Goal: Information Seeking & Learning: Check status

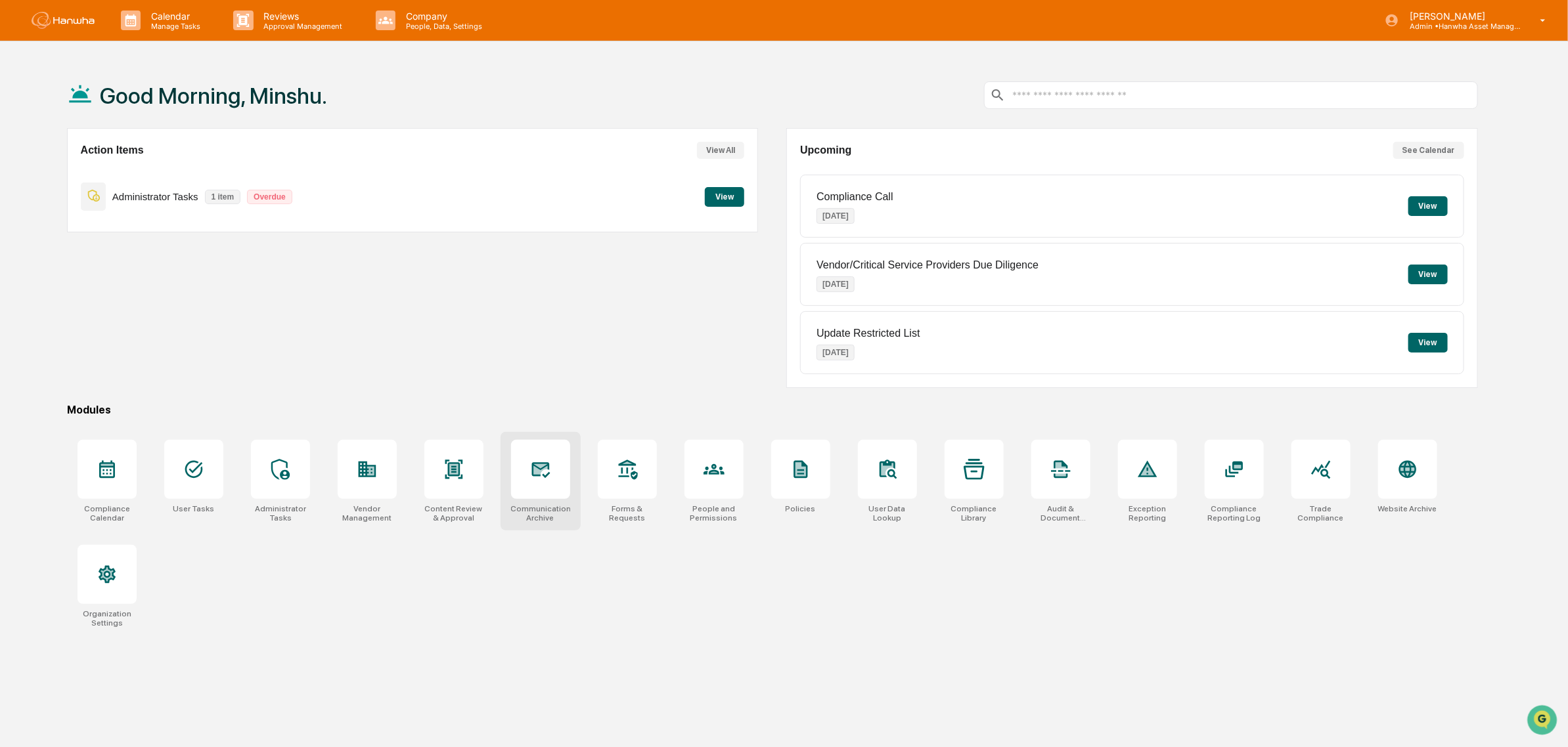
click at [525, 484] on div at bounding box center [541, 469] width 59 height 59
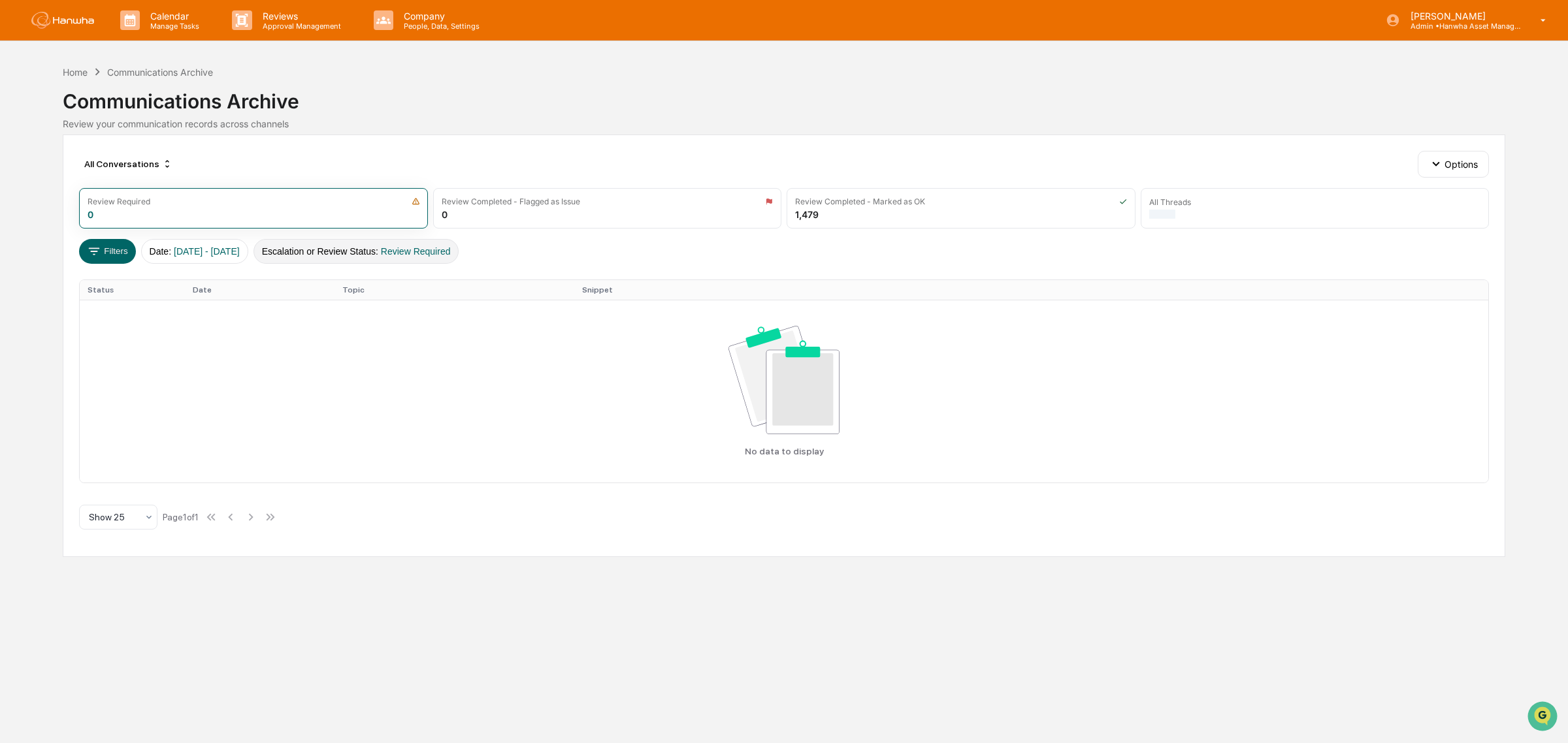
click at [376, 246] on button "Escalation or Review Status : Review Required" at bounding box center [357, 251] width 206 height 25
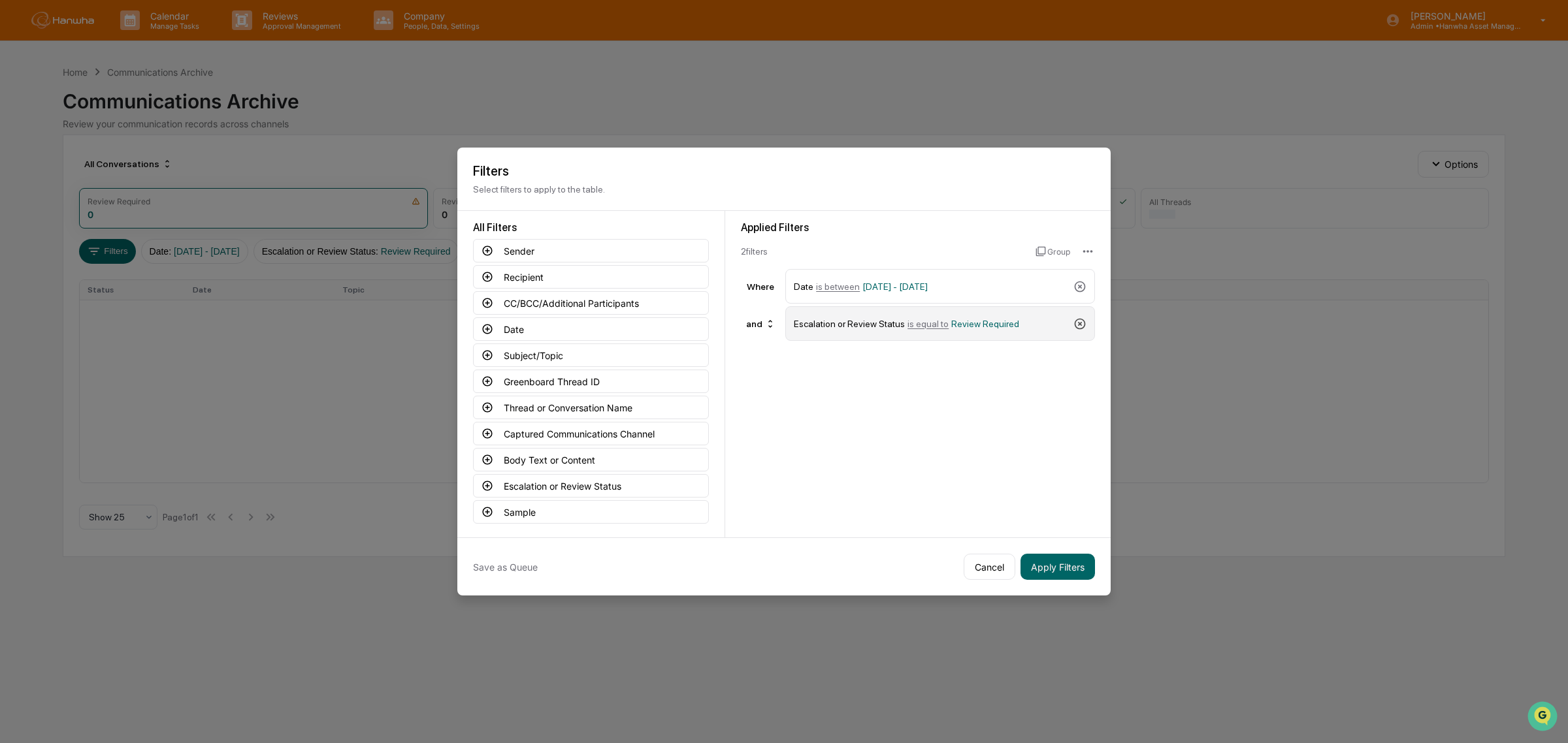
click at [1085, 324] on icon at bounding box center [1079, 323] width 13 height 13
click at [616, 431] on button "Captured Communications Channel" at bounding box center [591, 433] width 236 height 23
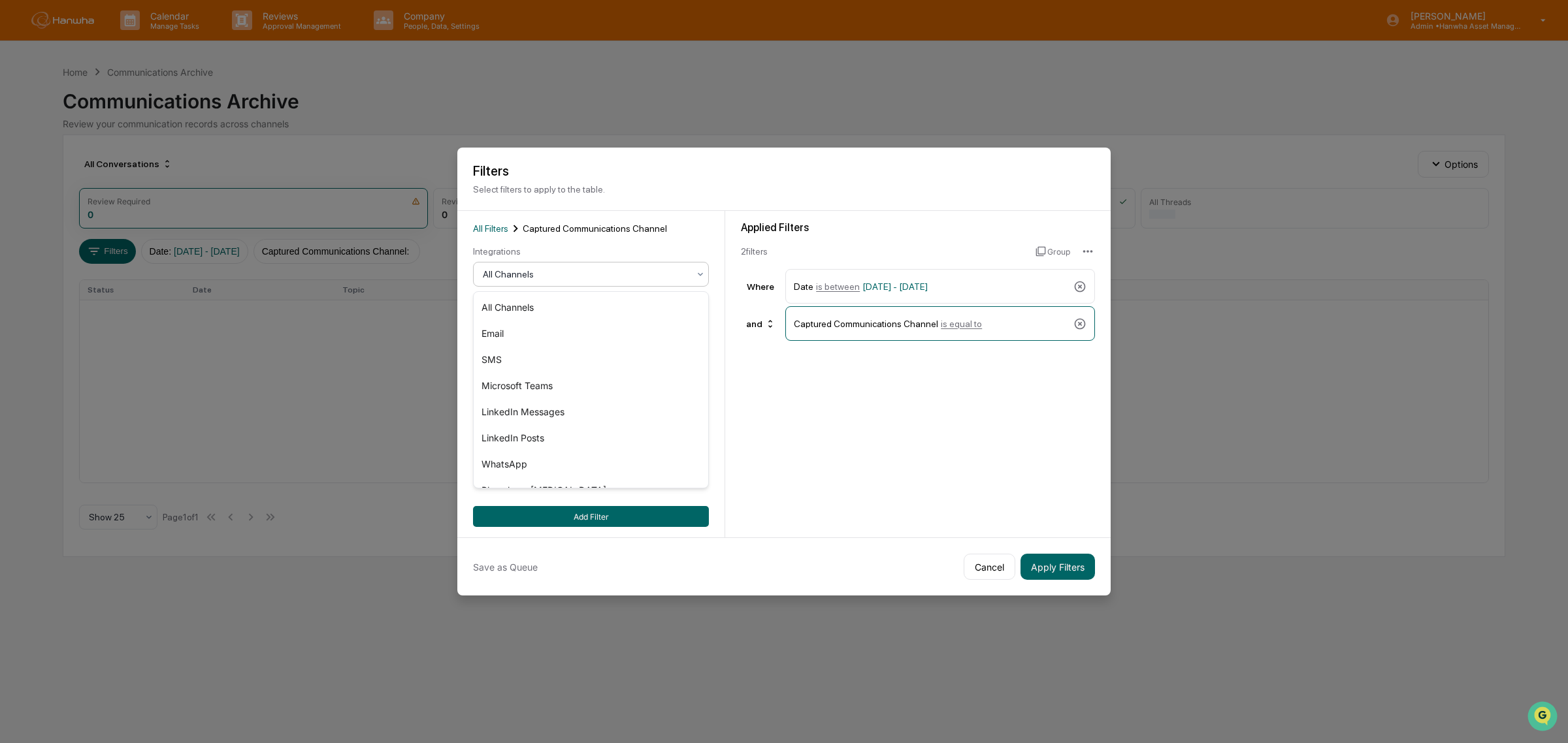
click at [567, 275] on div at bounding box center [586, 274] width 206 height 13
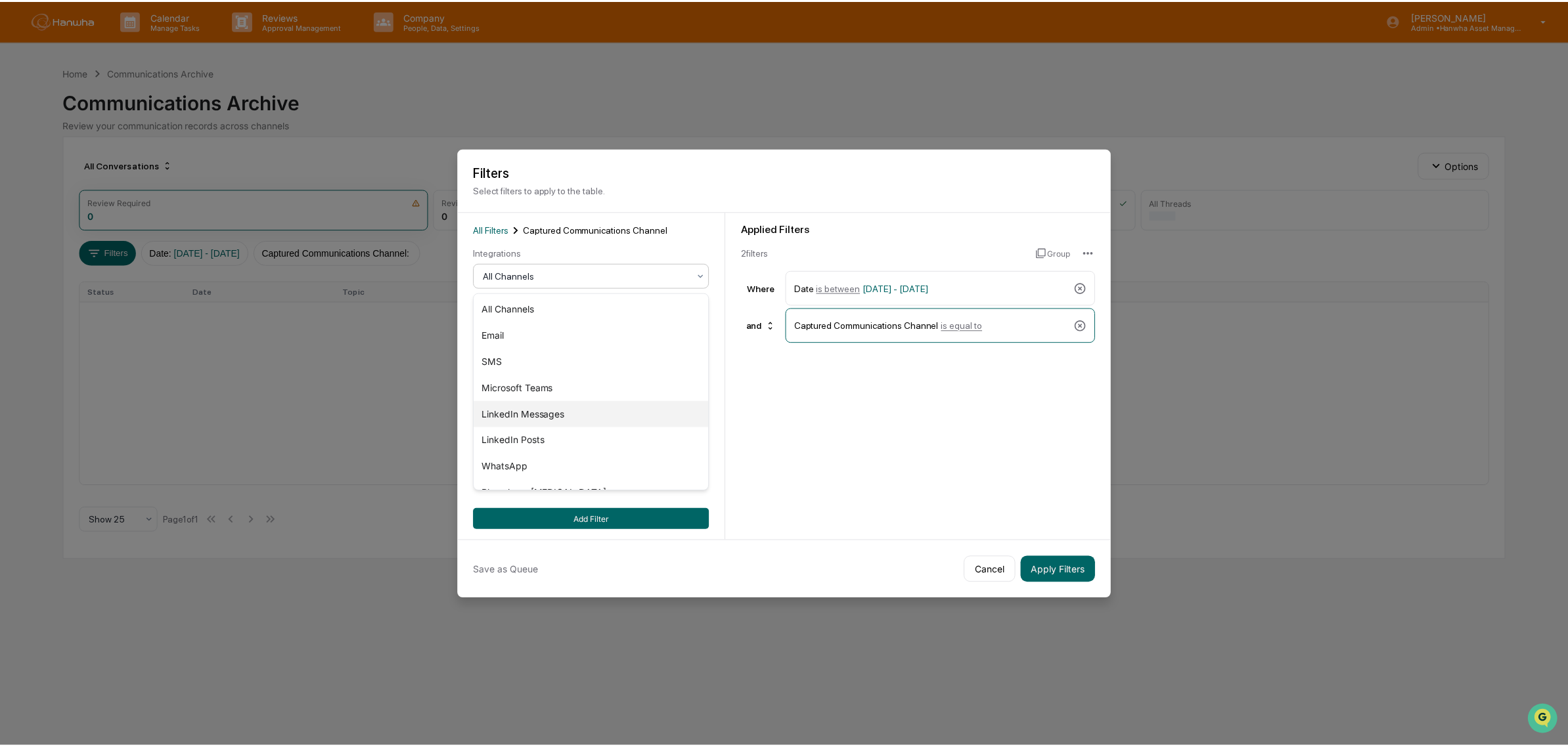
scroll to position [44, 0]
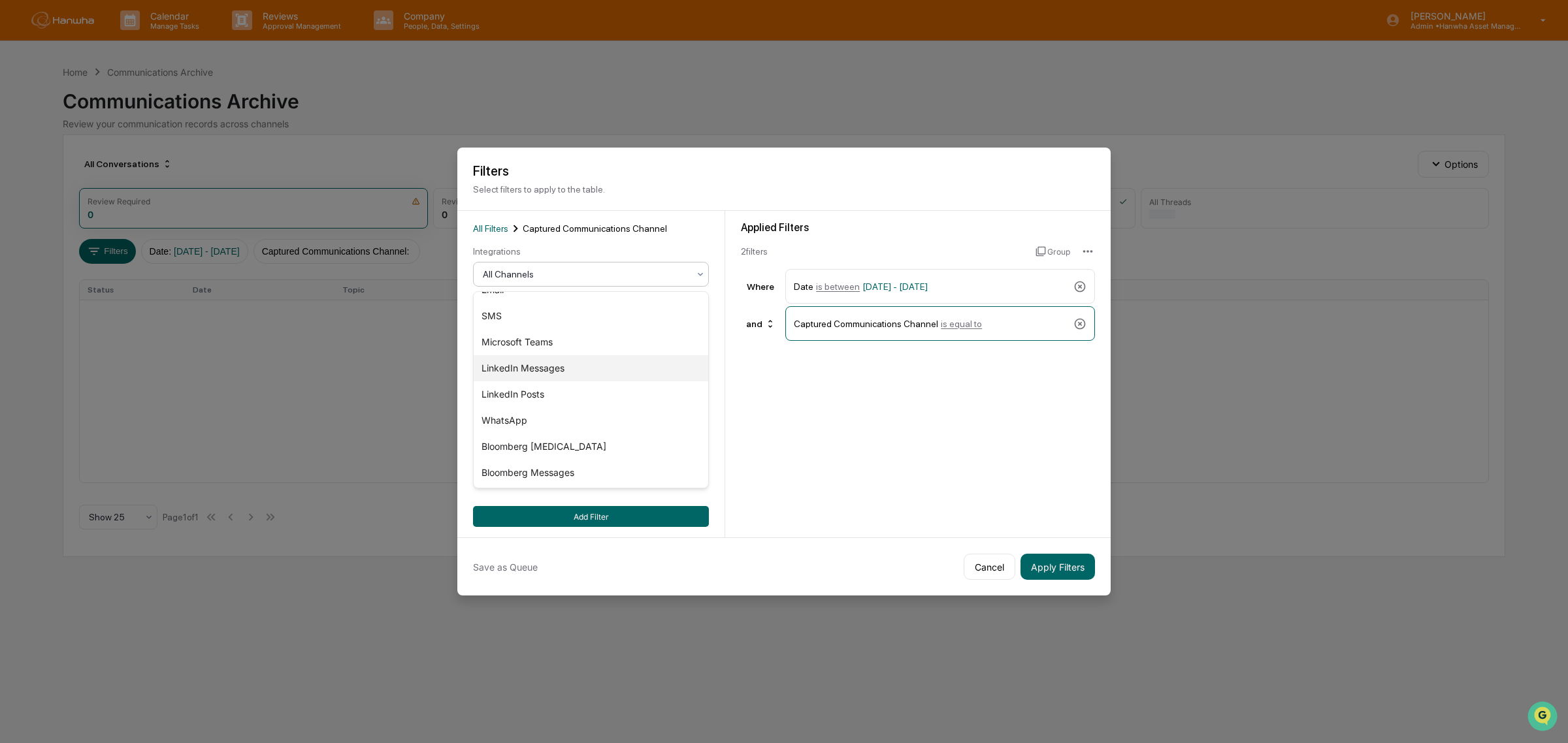
click at [544, 336] on div "Microsoft Teams" at bounding box center [591, 342] width 235 height 26
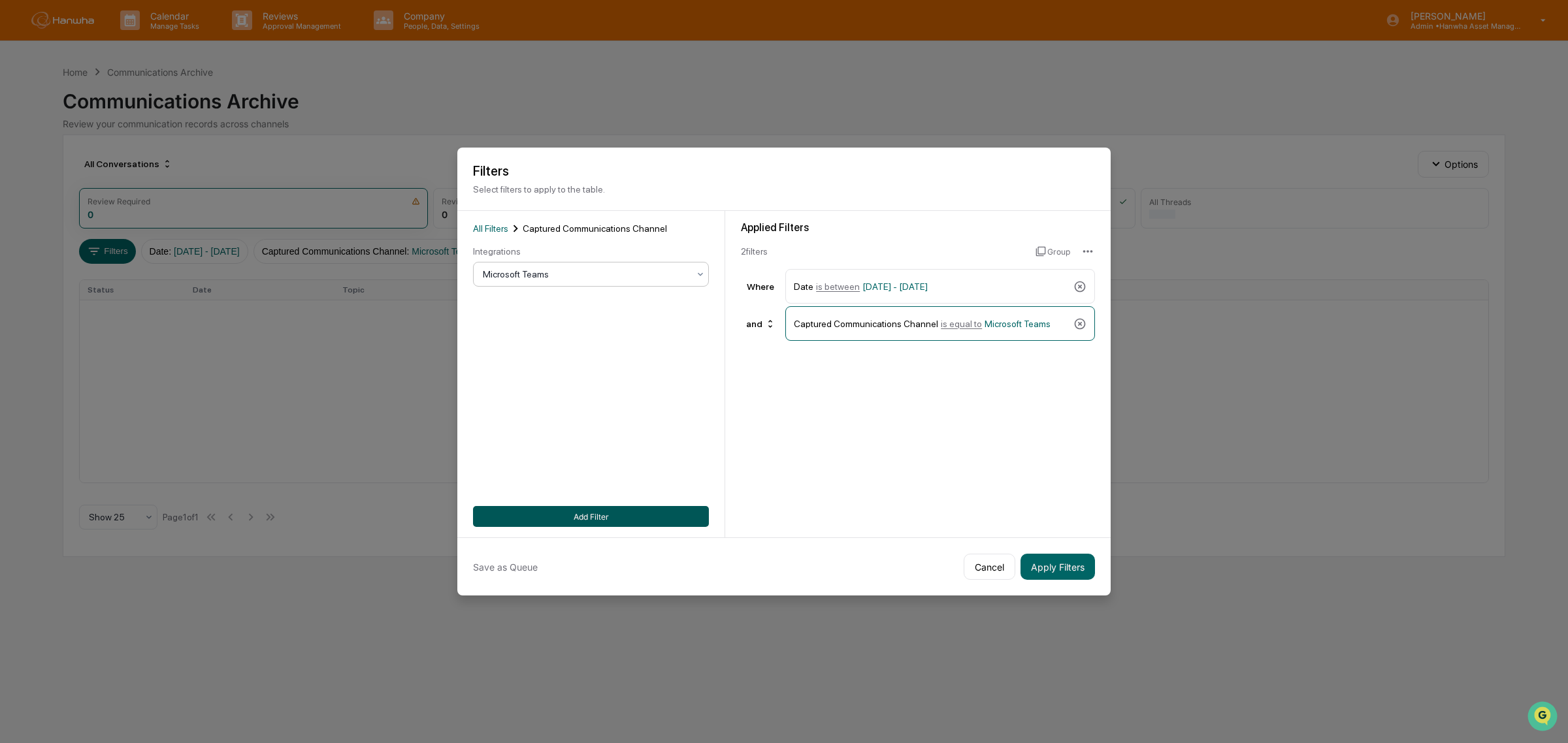
click at [645, 508] on button "Add Filter" at bounding box center [591, 516] width 236 height 21
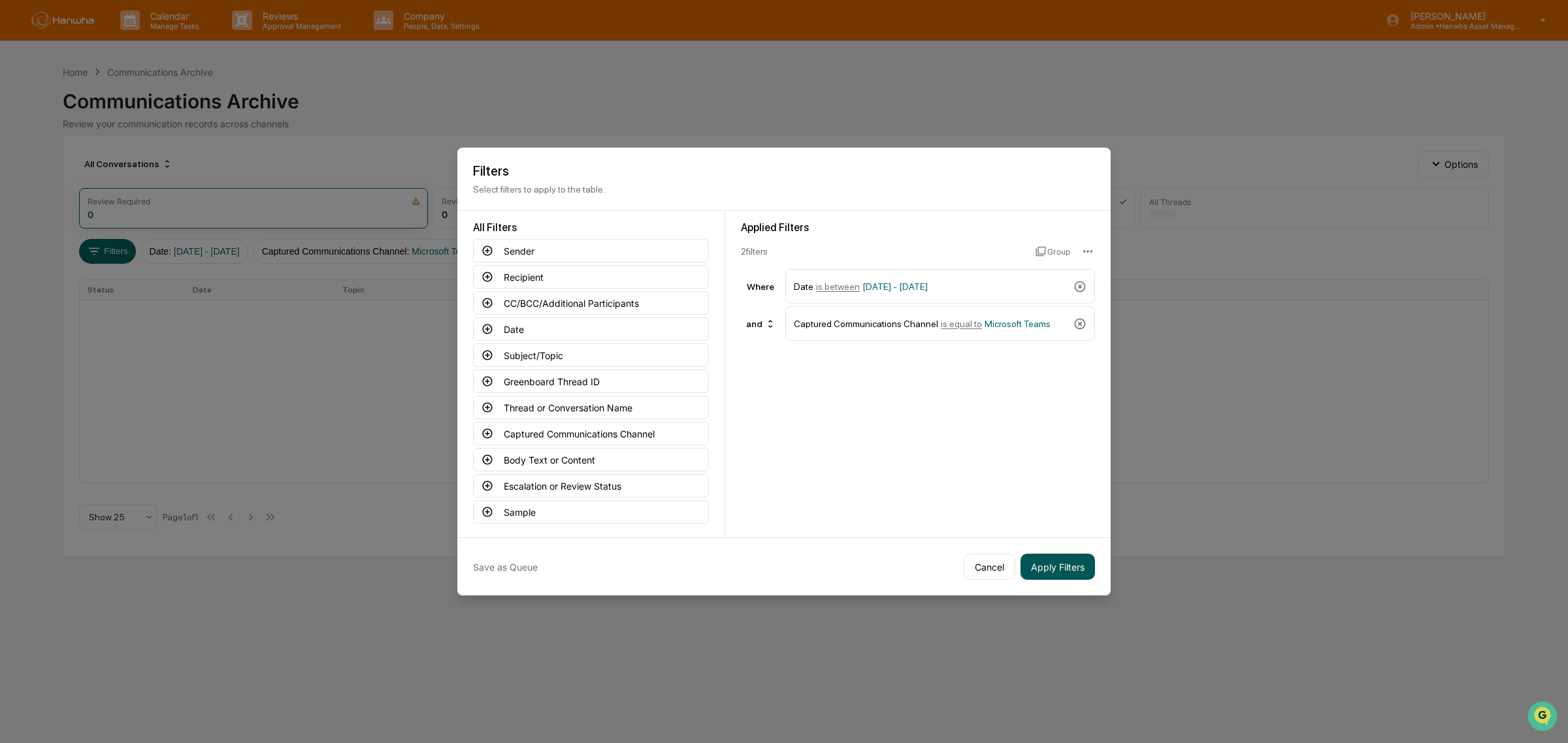
click at [1063, 572] on button "Apply Filters" at bounding box center [1058, 566] width 75 height 26
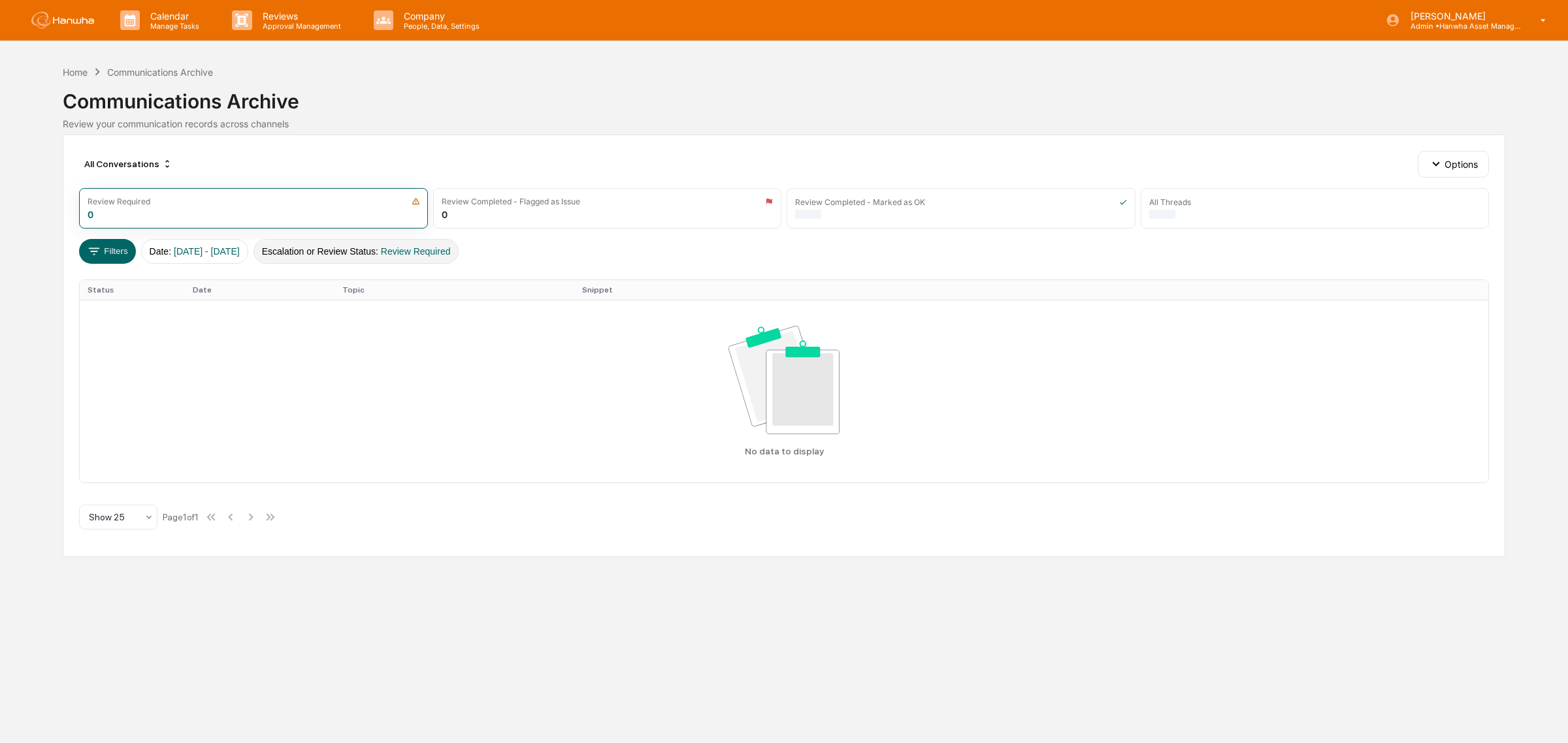
click at [416, 256] on span "Review Required" at bounding box center [416, 251] width 70 height 10
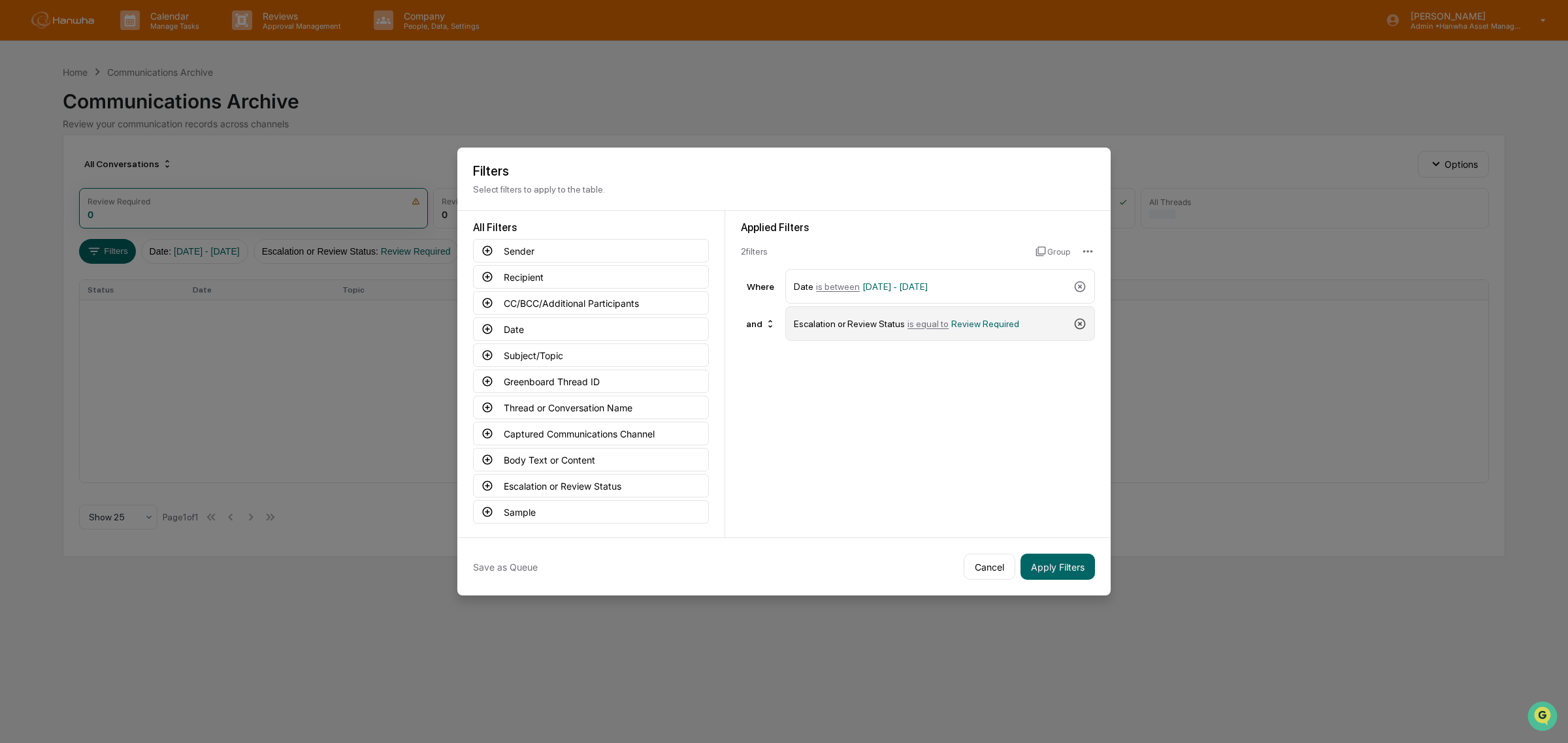
click at [1079, 321] on icon at bounding box center [1079, 323] width 13 height 13
click at [579, 433] on button "Captured Communications Channel" at bounding box center [591, 433] width 236 height 23
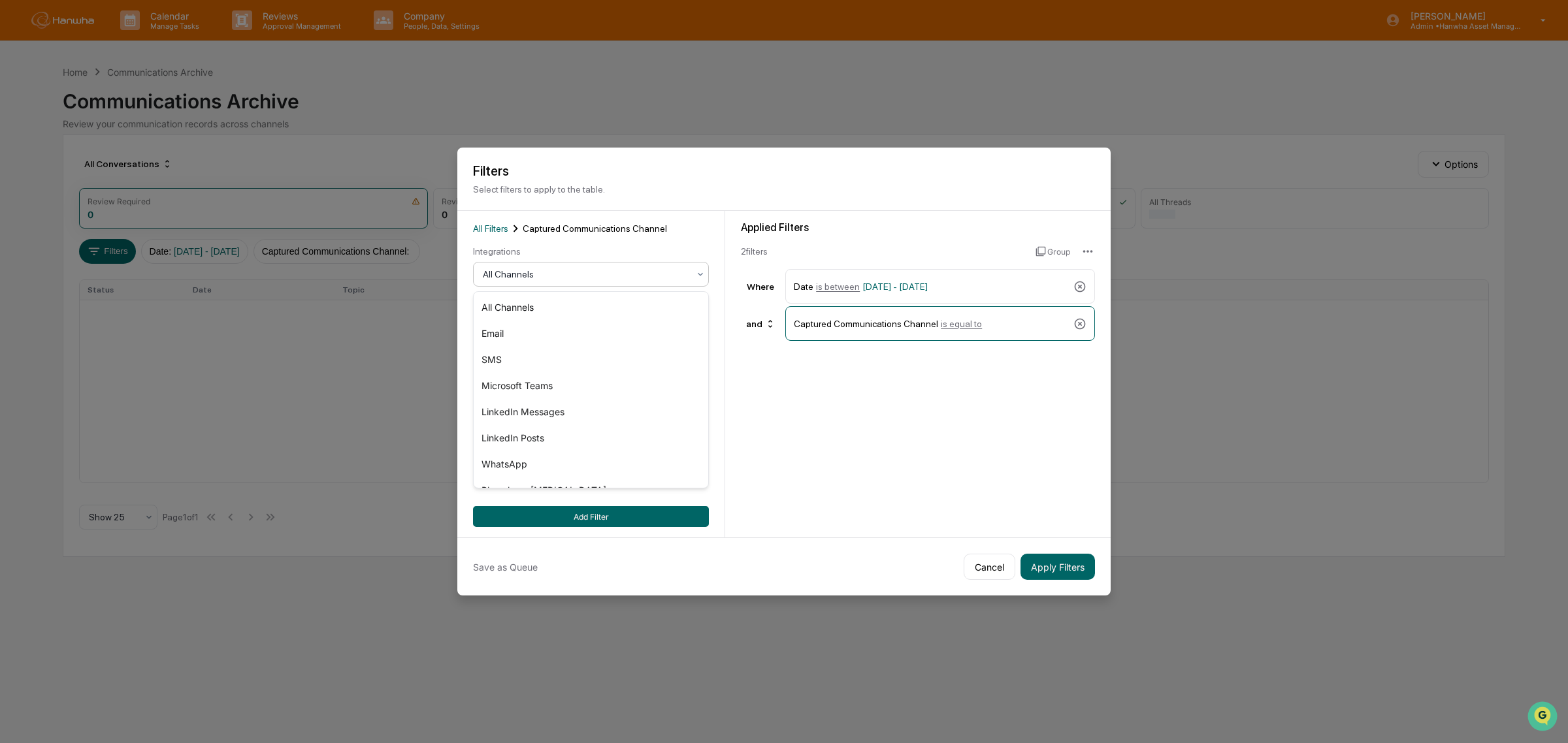
click at [552, 275] on div at bounding box center [586, 274] width 206 height 13
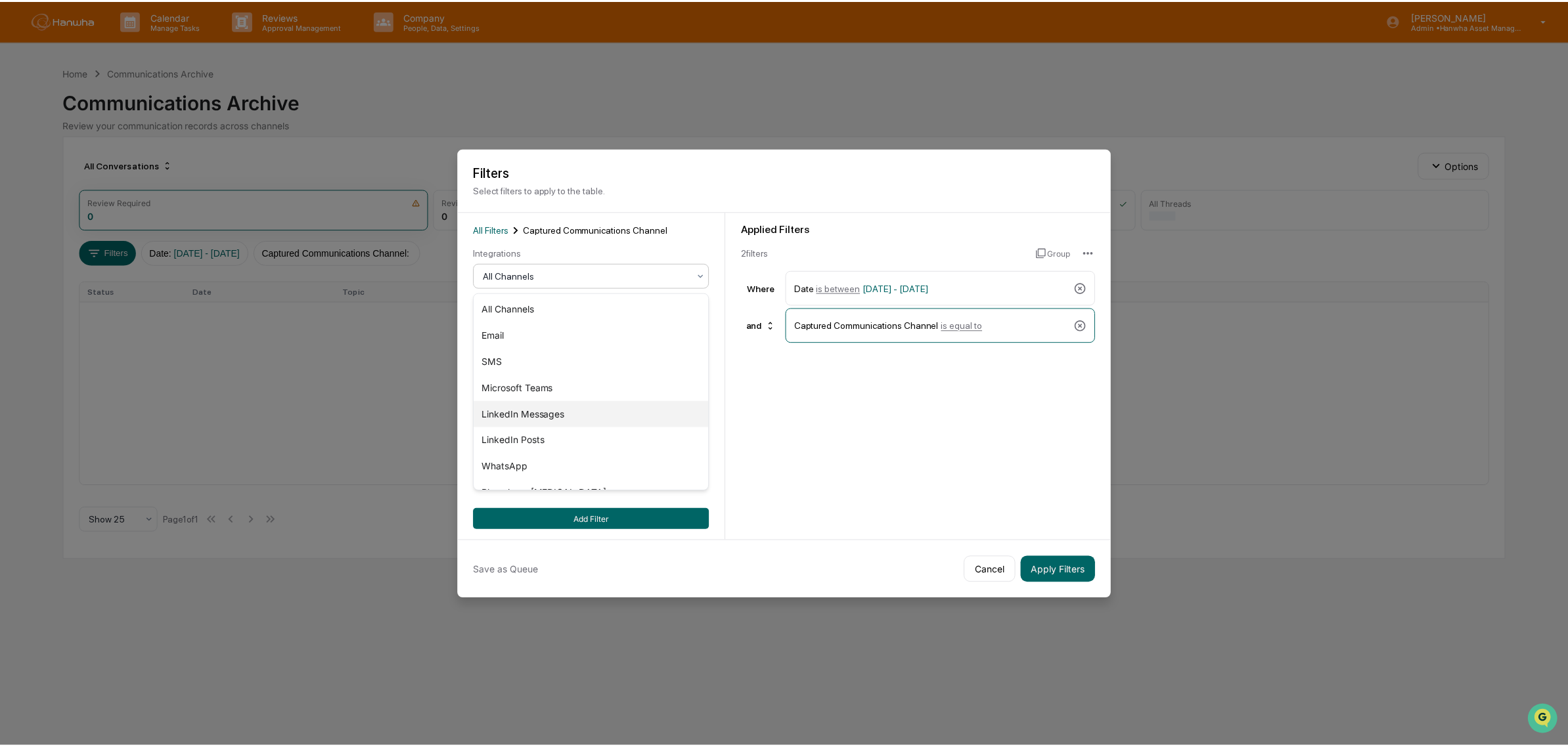
scroll to position [44, 0]
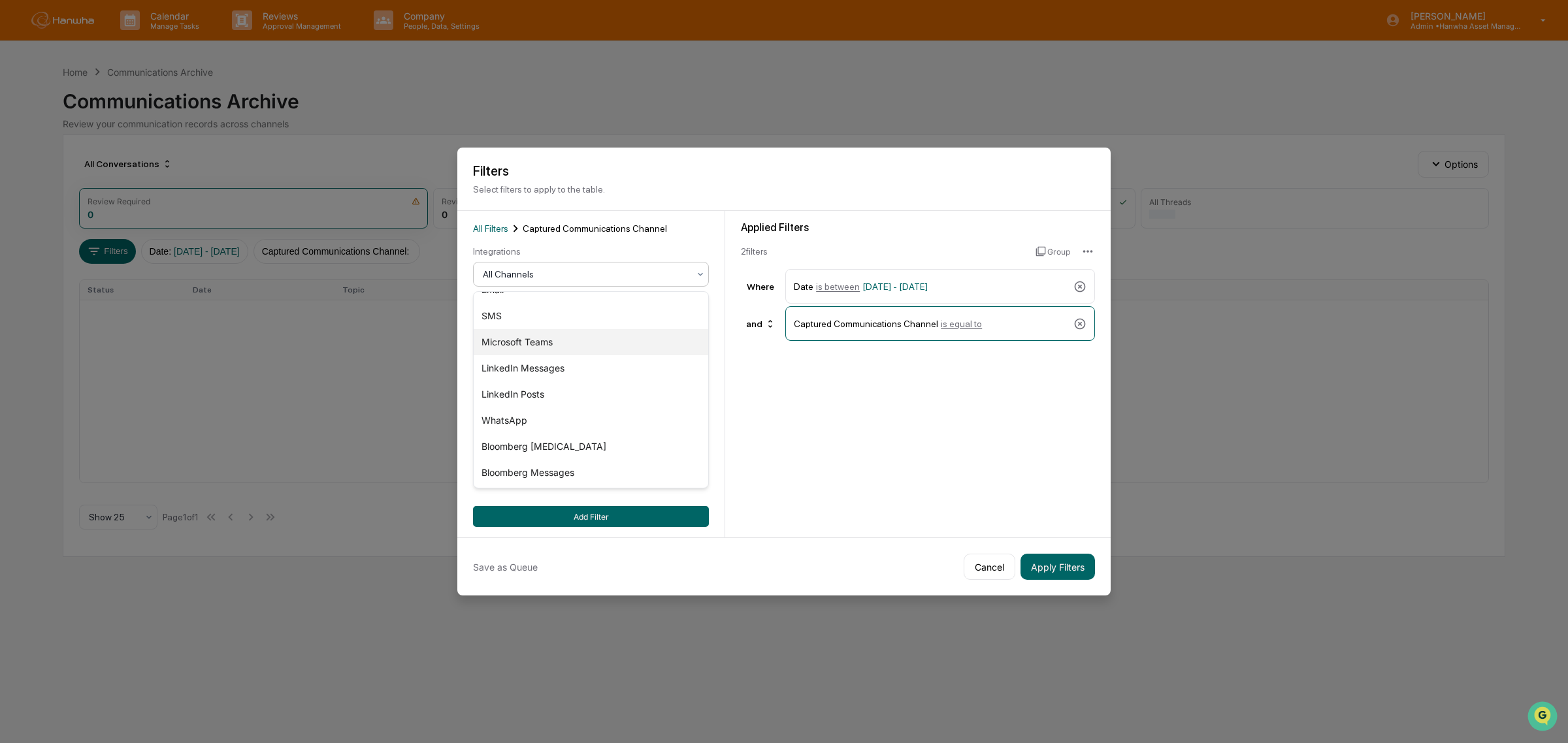
click at [549, 346] on div "Microsoft Teams" at bounding box center [591, 342] width 235 height 26
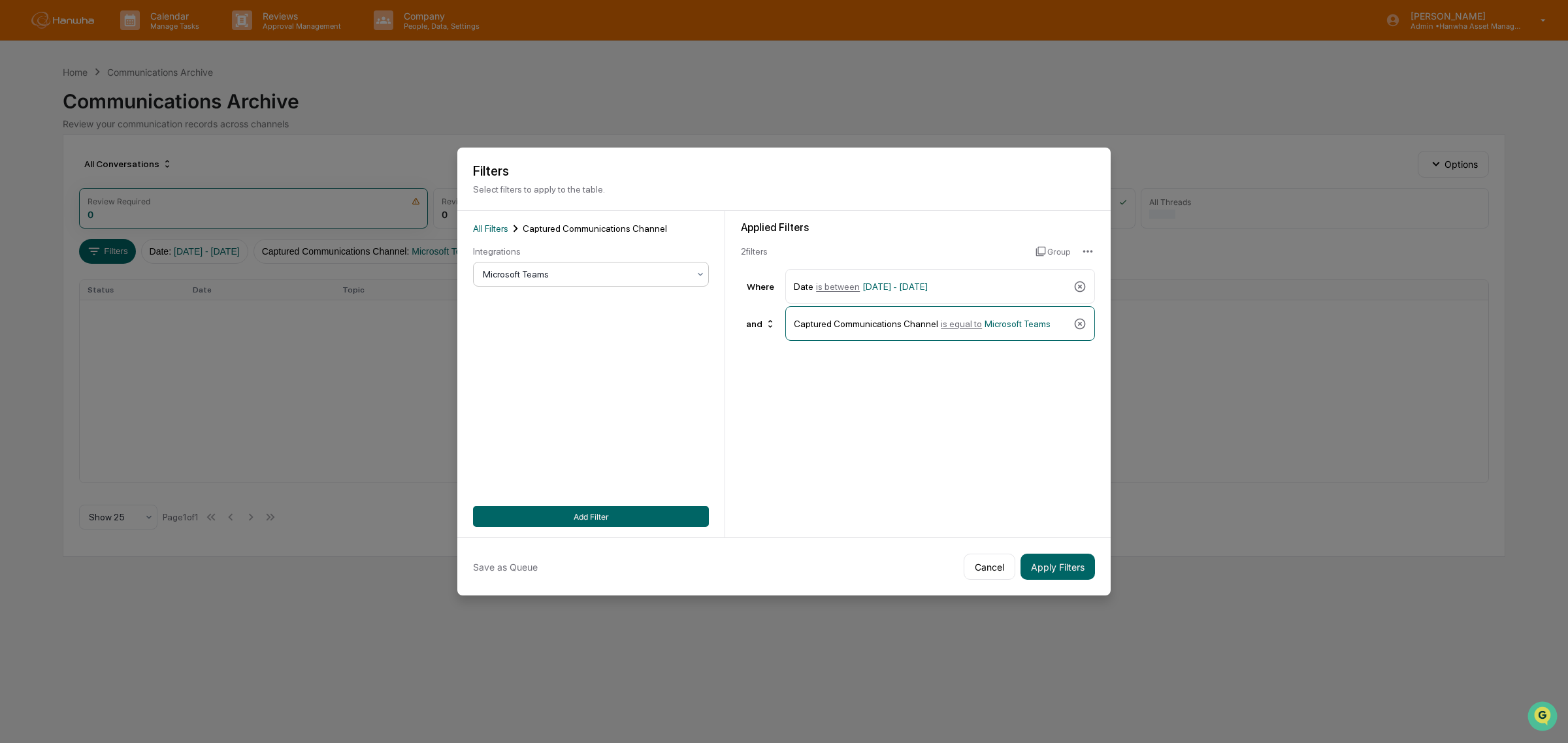
drag, startPoint x: 595, startPoint y: 517, endPoint x: 845, endPoint y: 520, distance: 250.0
click at [595, 516] on button "Add Filter" at bounding box center [591, 516] width 236 height 21
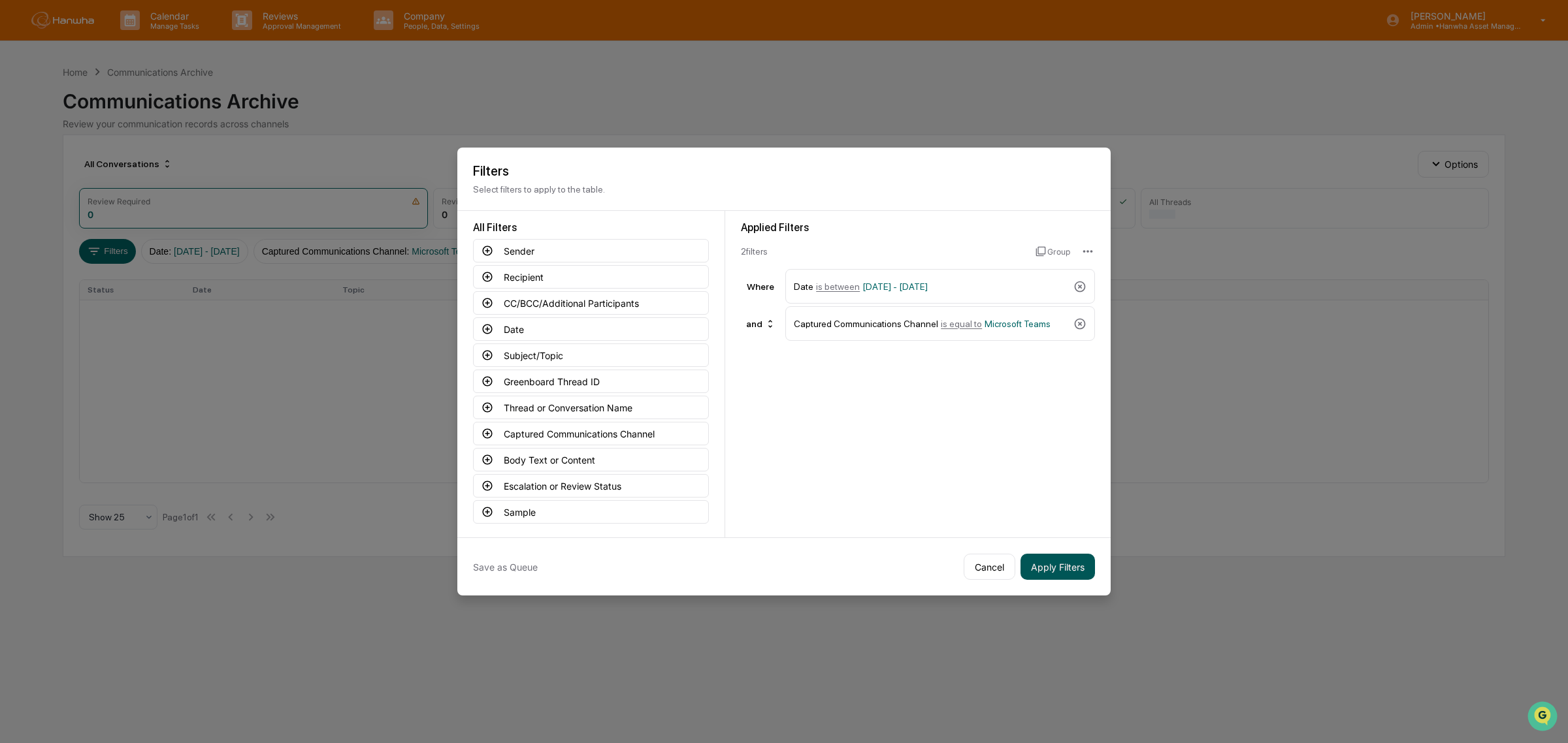
click at [1066, 566] on button "Apply Filters" at bounding box center [1058, 566] width 75 height 26
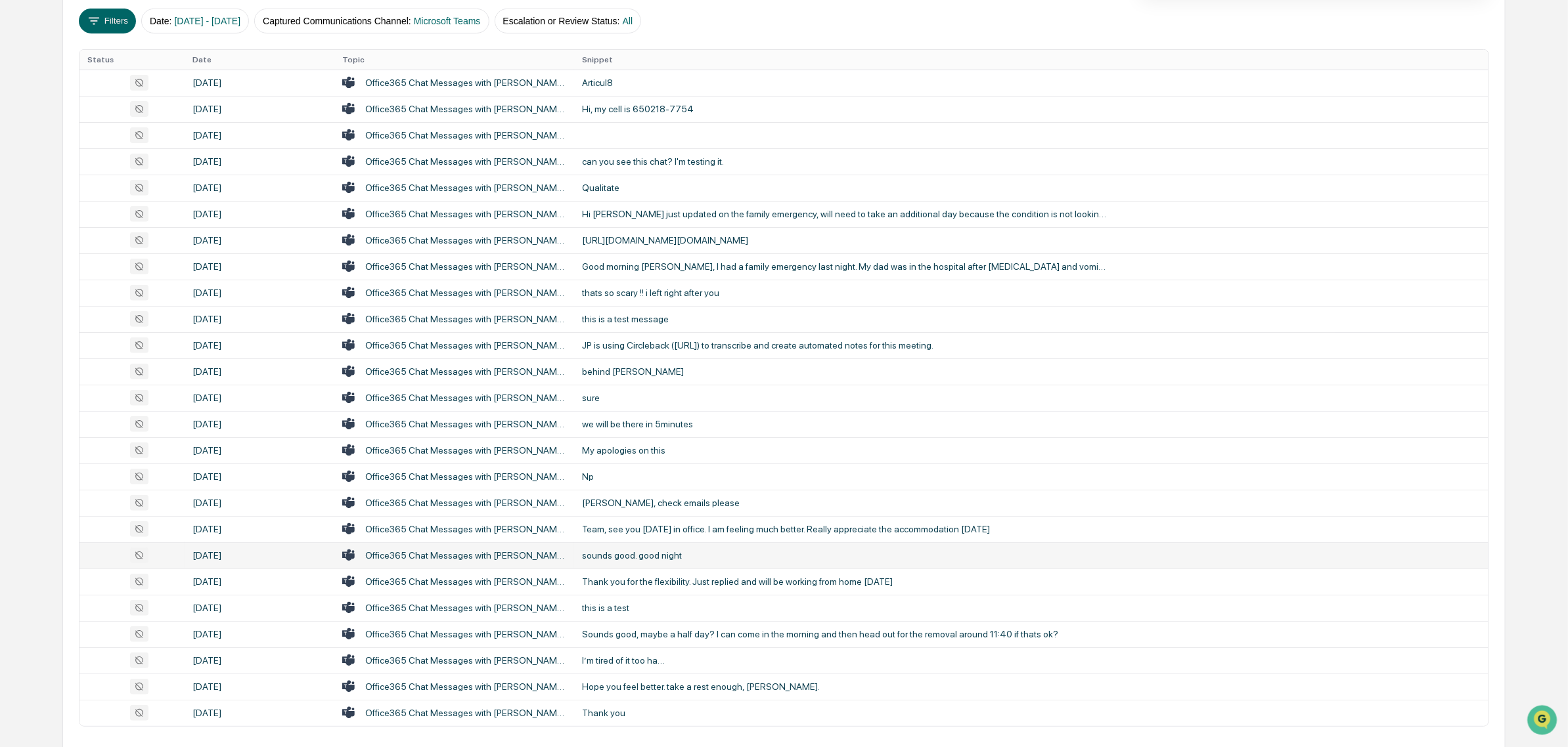
scroll to position [204, 0]
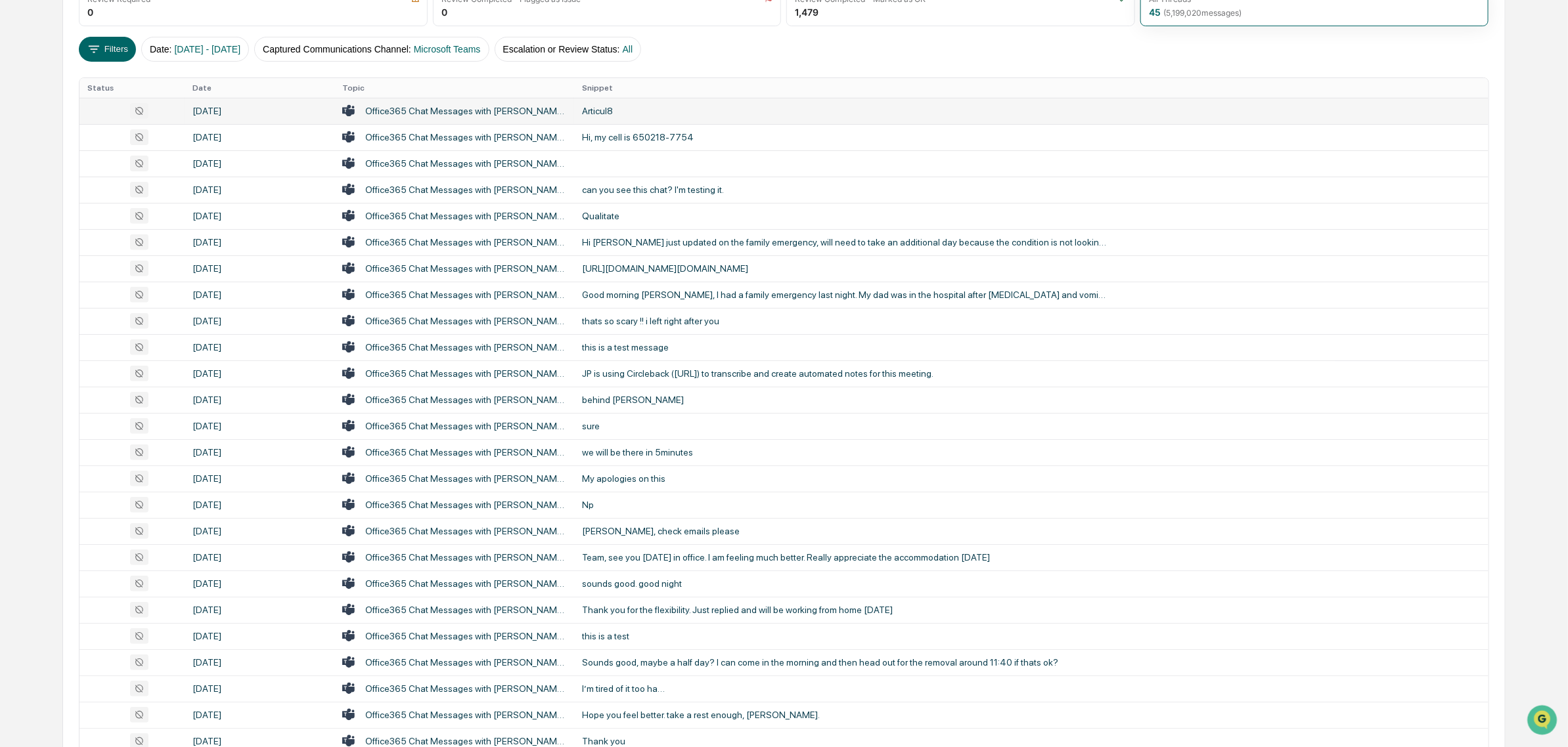
click at [513, 111] on div "Office365 Chat Messages with [PERSON_NAME] on [DATE]" at bounding box center [465, 111] width 201 height 10
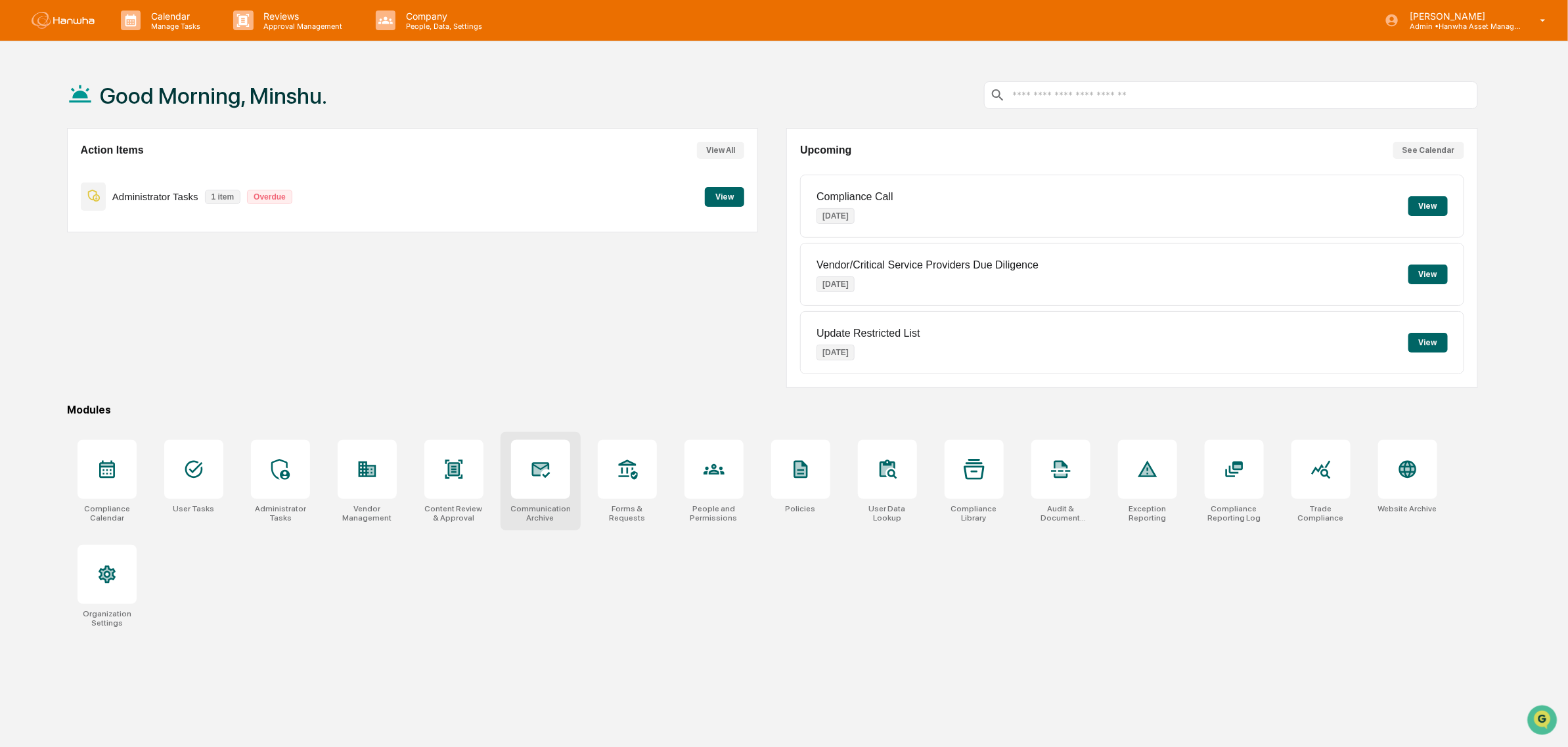
click at [527, 473] on div at bounding box center [541, 469] width 59 height 59
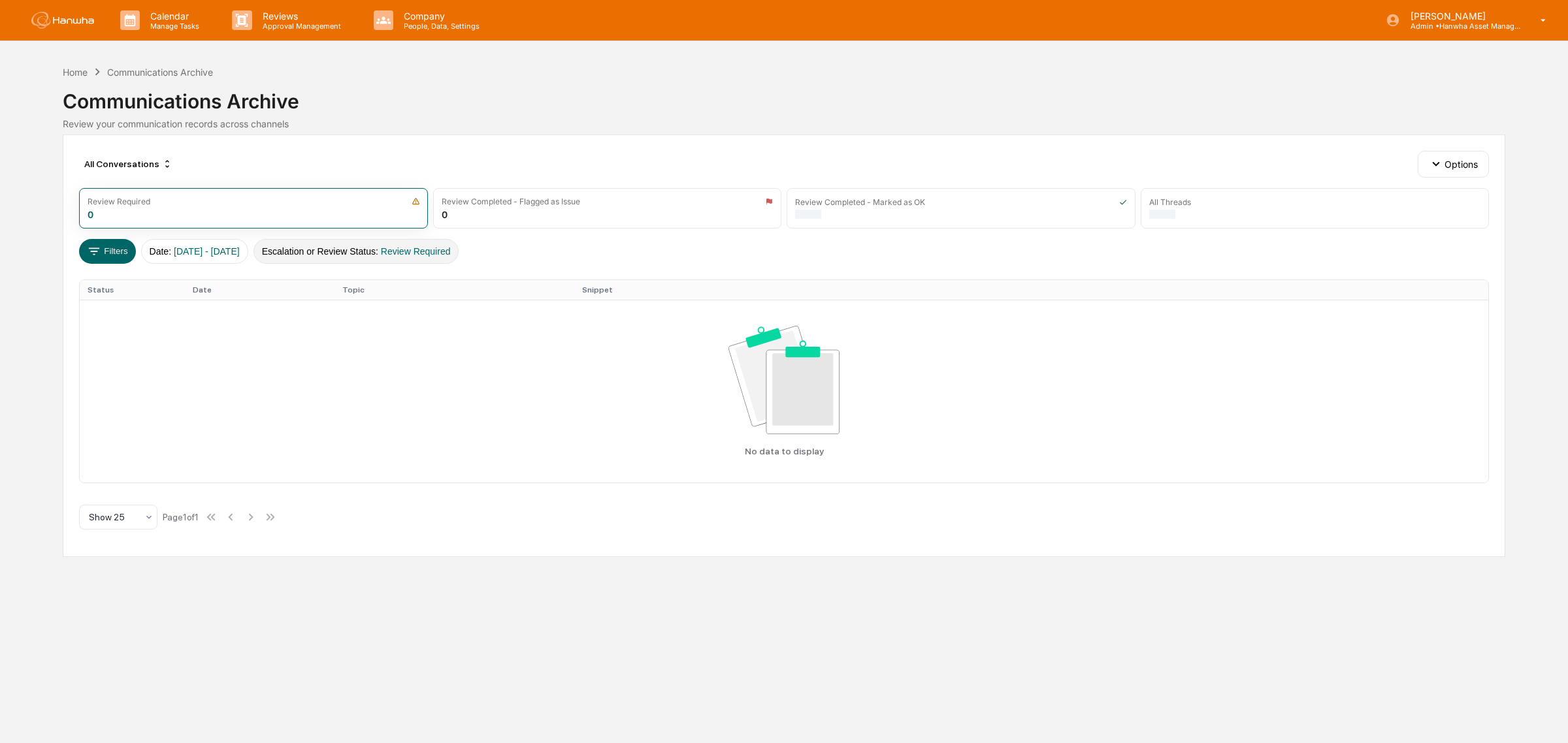
click at [442, 252] on span "Review Required" at bounding box center [416, 251] width 70 height 10
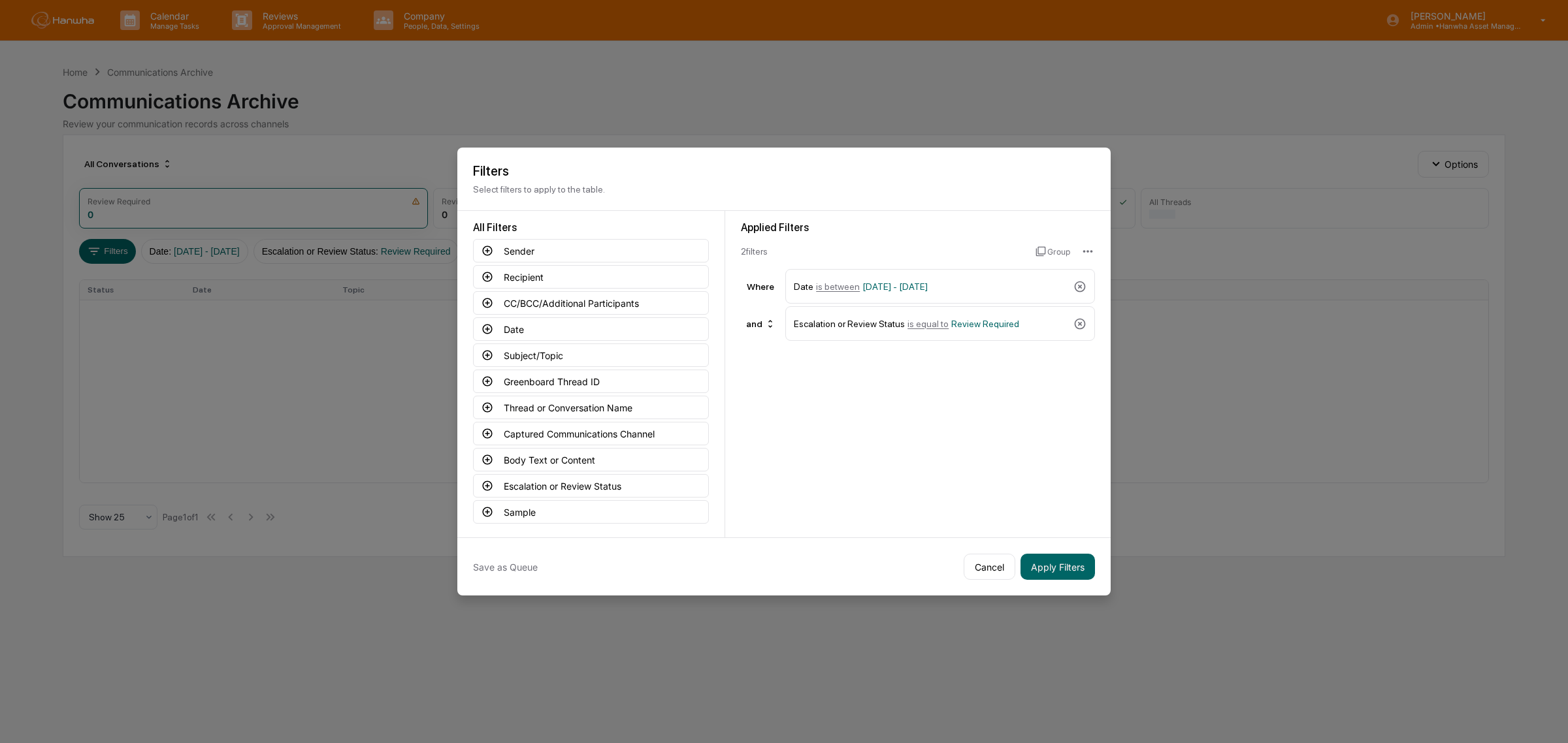
drag, startPoint x: 1079, startPoint y: 320, endPoint x: 1037, endPoint y: 327, distance: 42.6
click at [1079, 320] on icon at bounding box center [1079, 323] width 13 height 13
click at [633, 439] on button "Captured Communications Channel" at bounding box center [591, 433] width 236 height 23
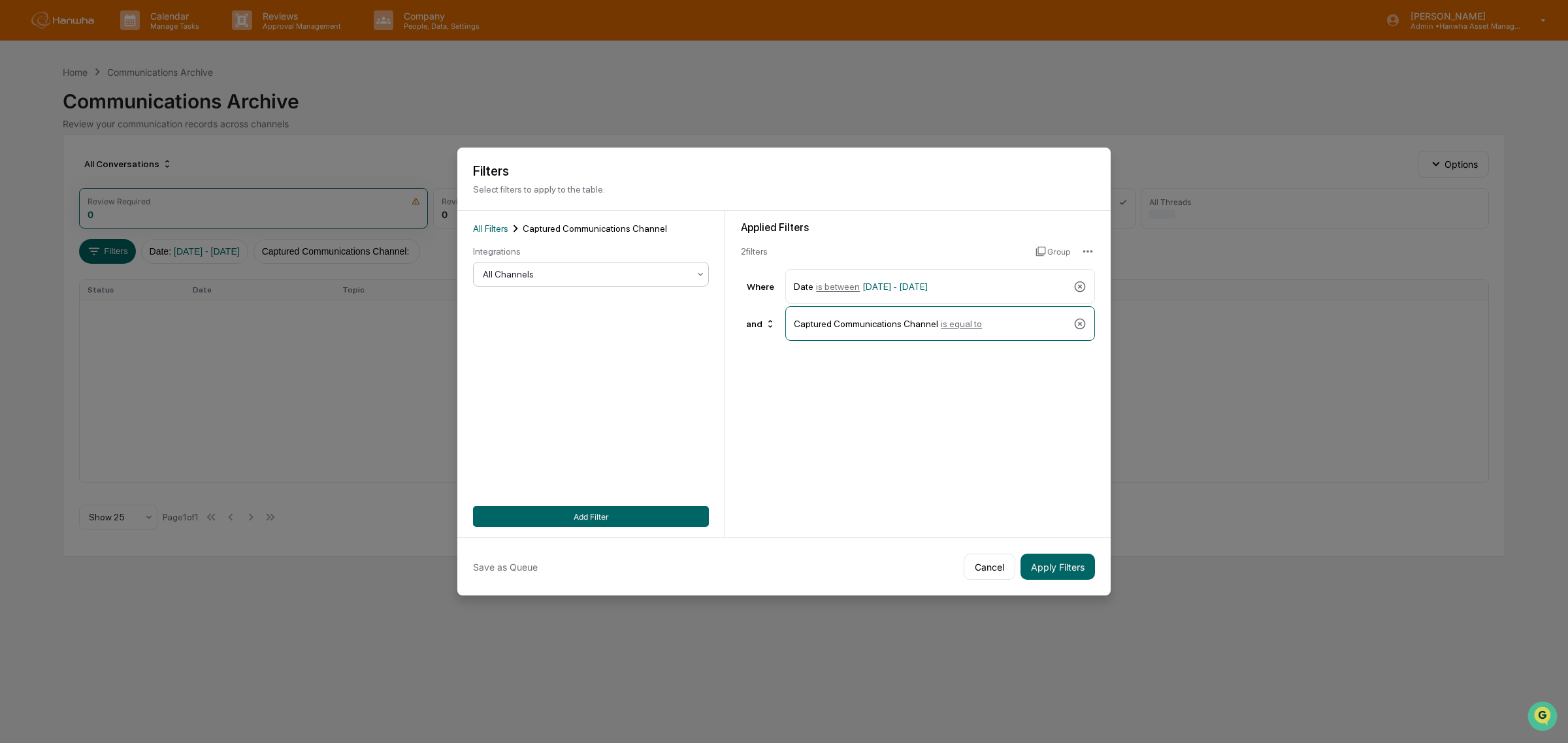
click at [605, 272] on div at bounding box center [586, 274] width 206 height 13
click at [570, 378] on div "Microsoft Teams" at bounding box center [591, 386] width 235 height 26
click at [612, 514] on button "Add Filter" at bounding box center [591, 516] width 236 height 21
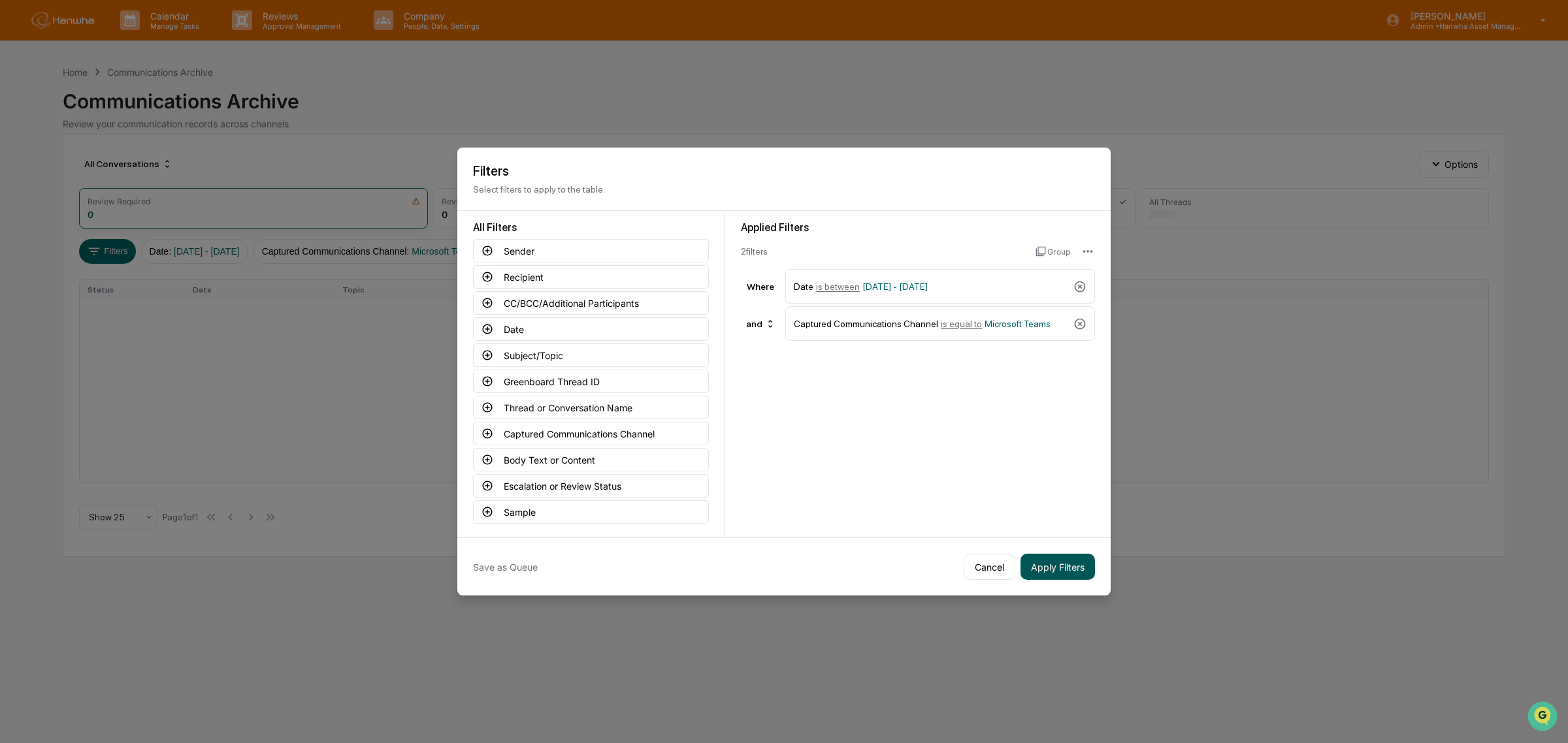
click at [1064, 565] on button "Apply Filters" at bounding box center [1058, 566] width 75 height 26
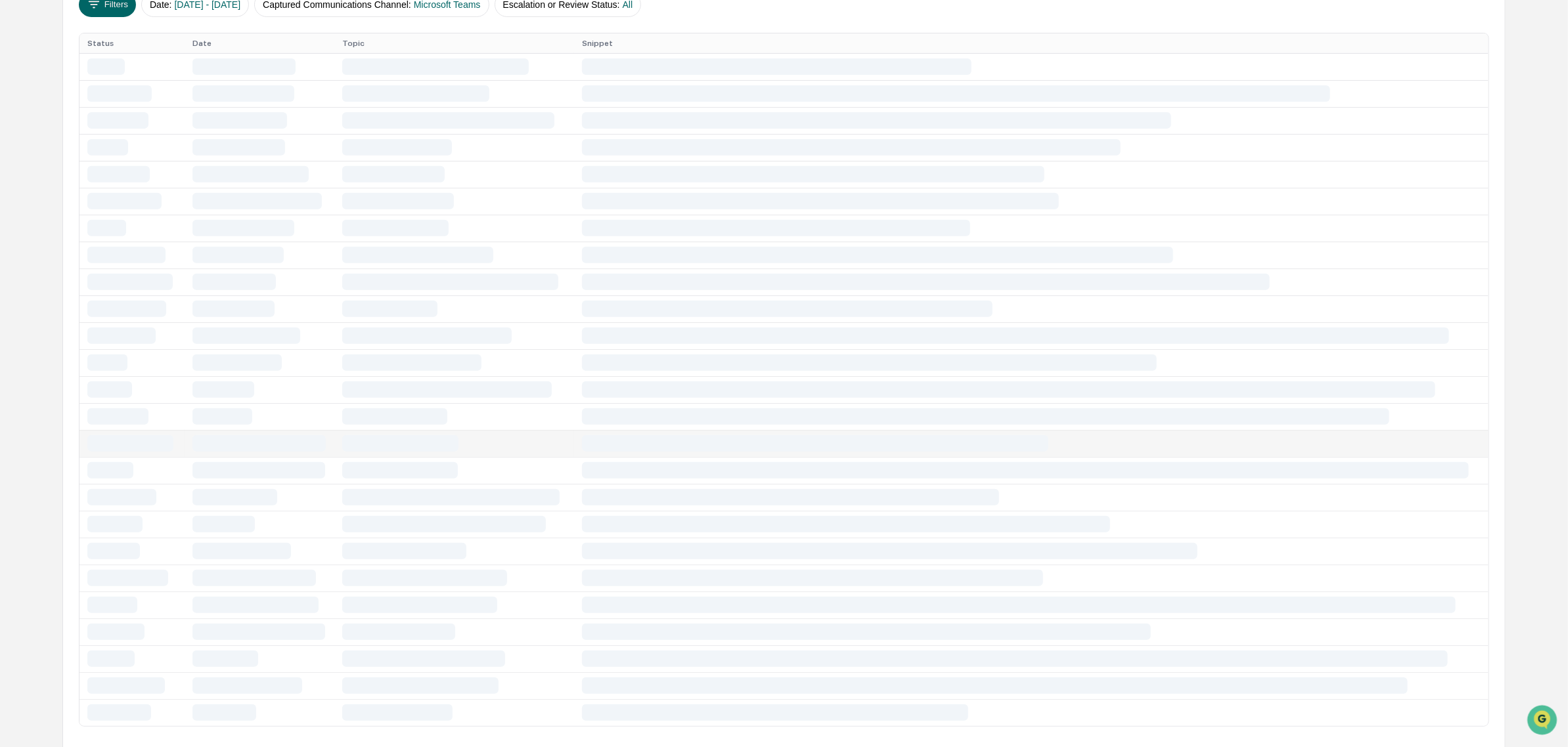
scroll to position [138, 0]
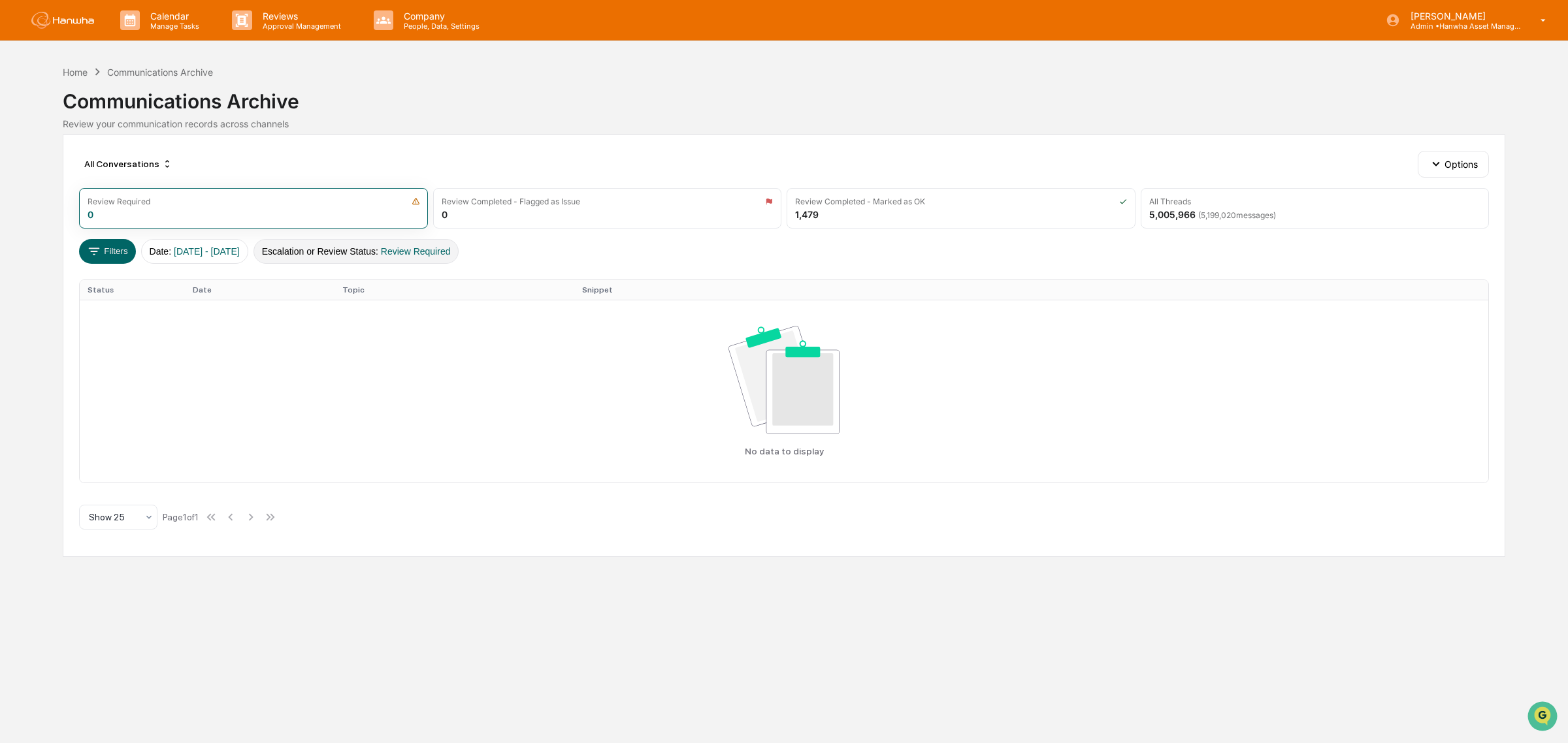
click at [413, 251] on button "Escalation or Review Status : Review Required" at bounding box center [357, 251] width 206 height 25
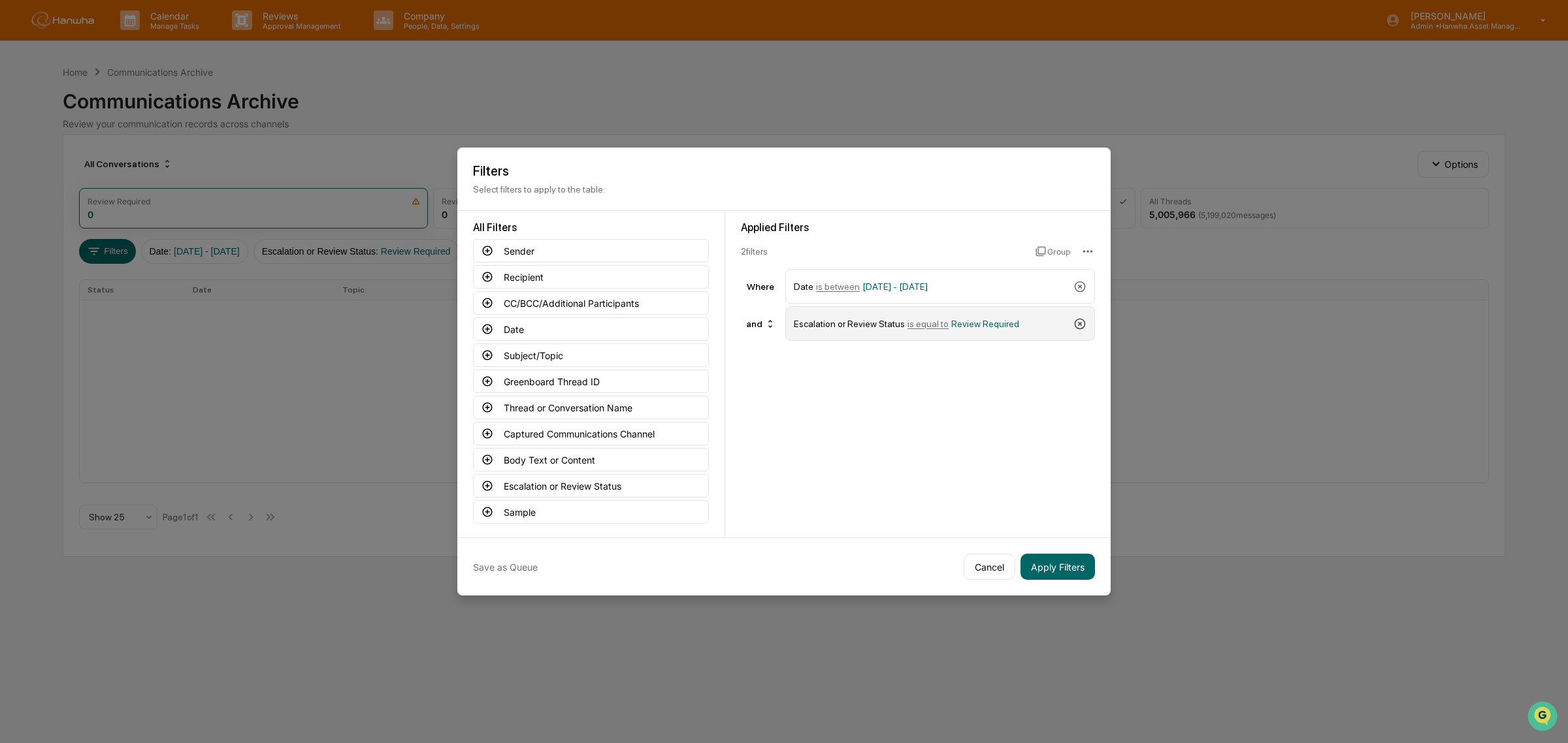
drag, startPoint x: 1075, startPoint y: 326, endPoint x: 925, endPoint y: 368, distance: 155.8
click at [1075, 326] on icon at bounding box center [1079, 323] width 11 height 11
click at [588, 416] on button "Thread or Conversation Name" at bounding box center [591, 407] width 236 height 23
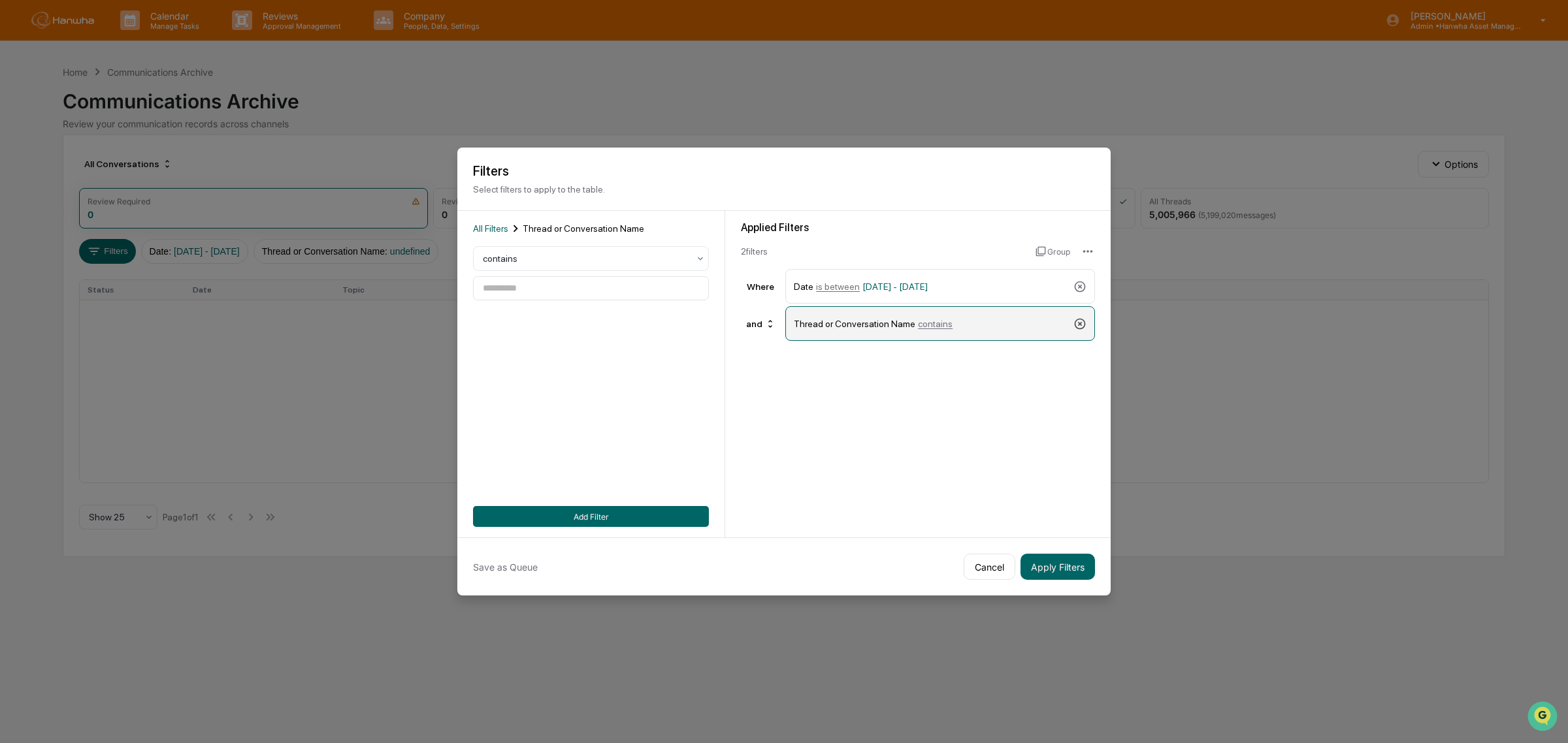
click at [1082, 322] on icon at bounding box center [1079, 323] width 13 height 13
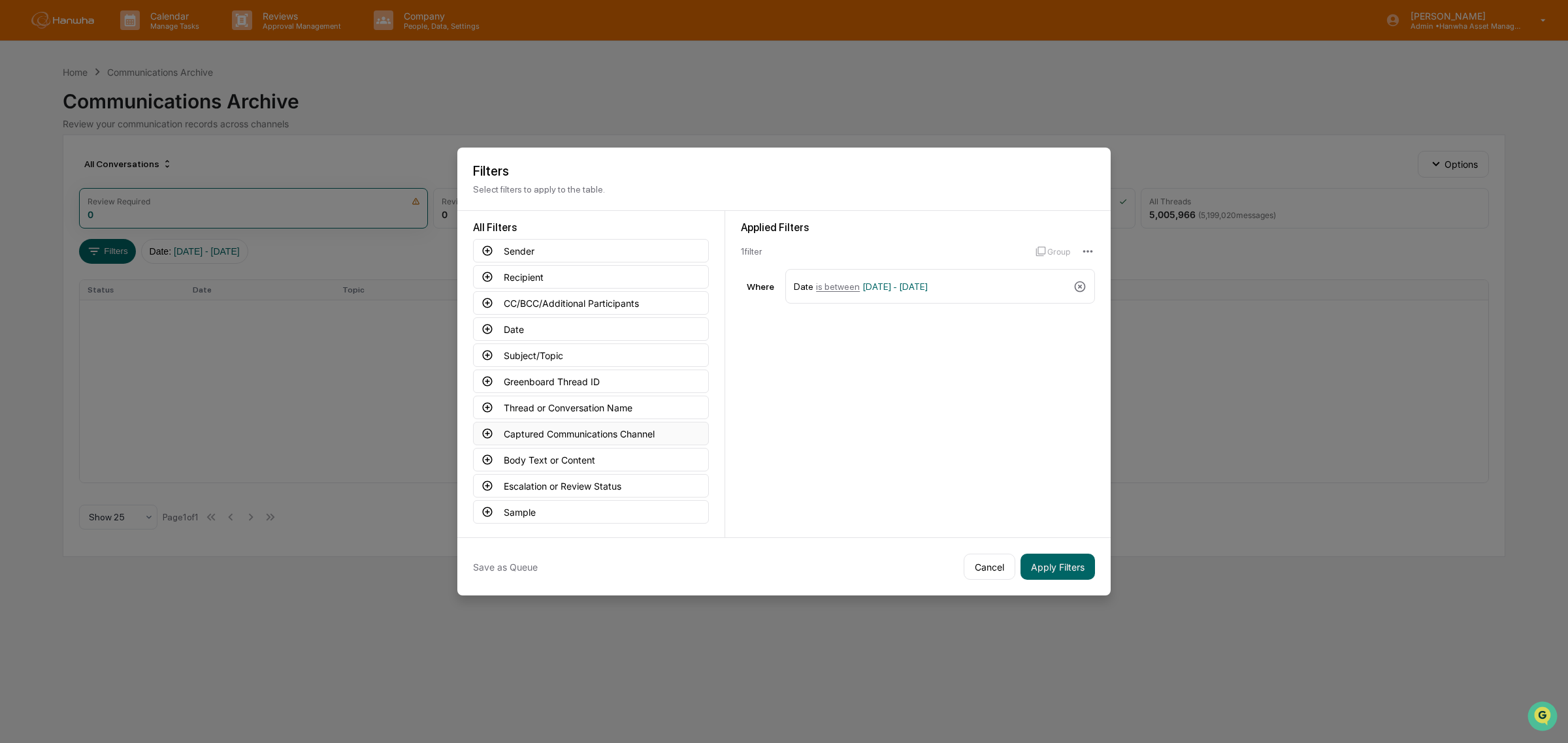
click at [563, 432] on button "Captured Communications Channel" at bounding box center [591, 433] width 236 height 23
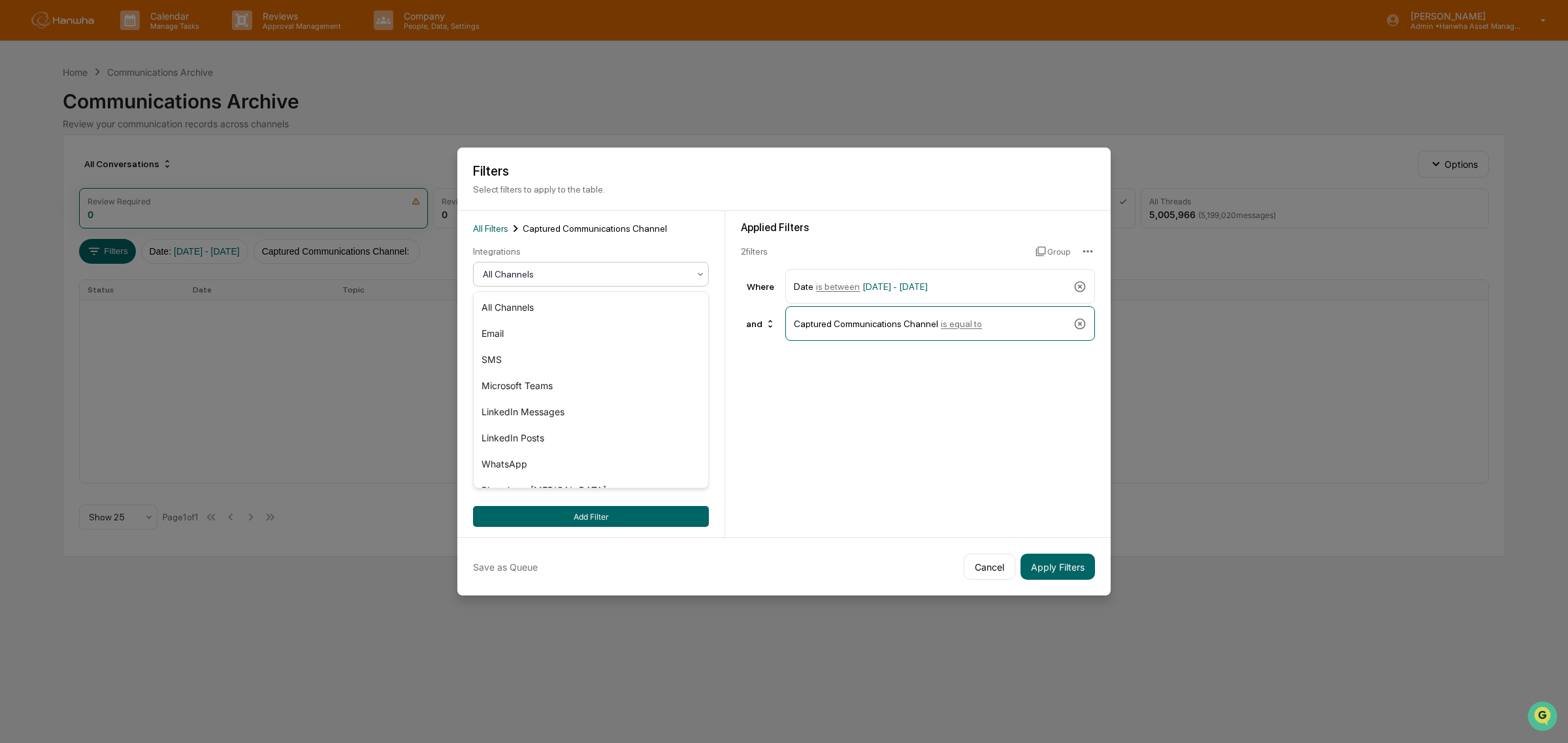
click at [573, 275] on div at bounding box center [586, 274] width 206 height 13
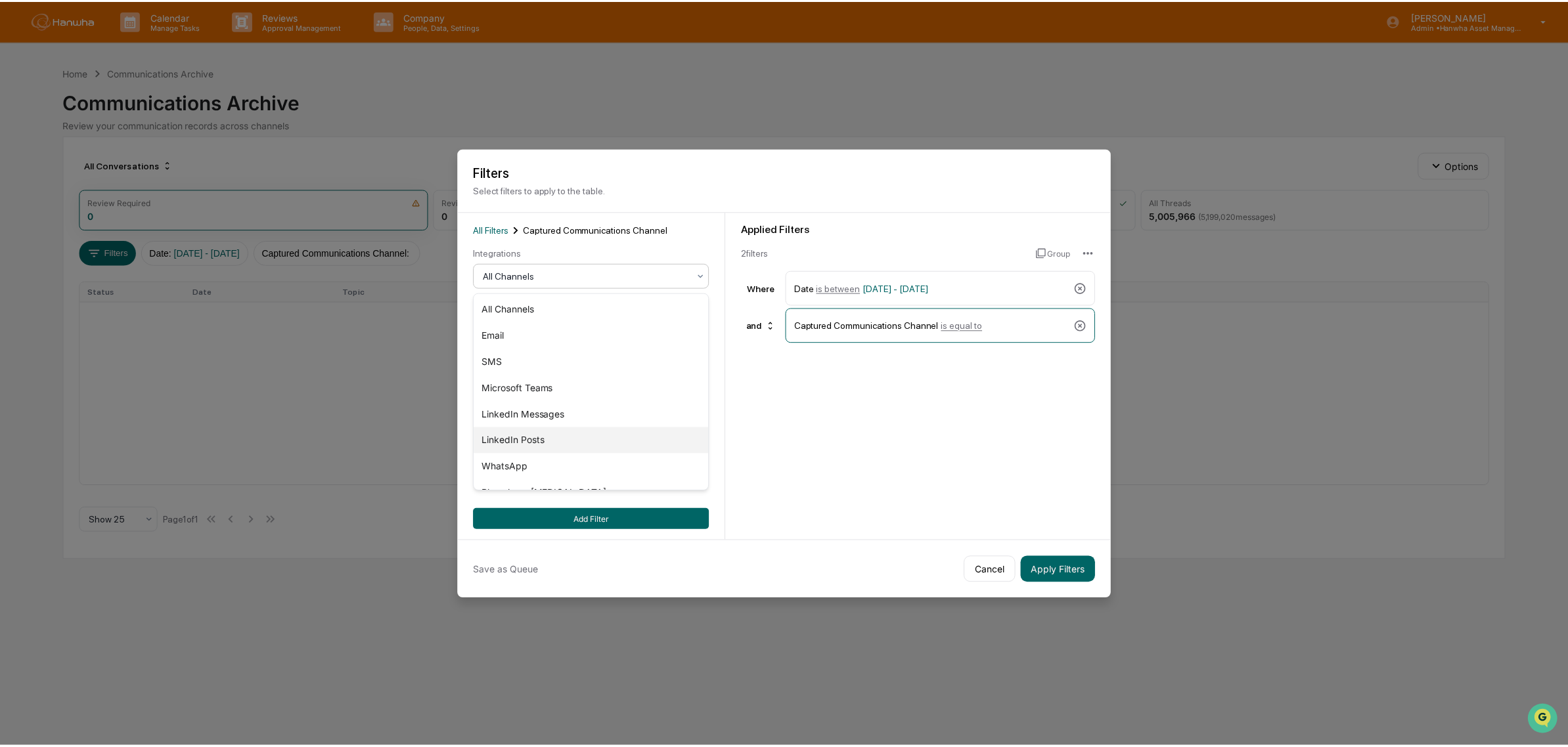
scroll to position [44, 0]
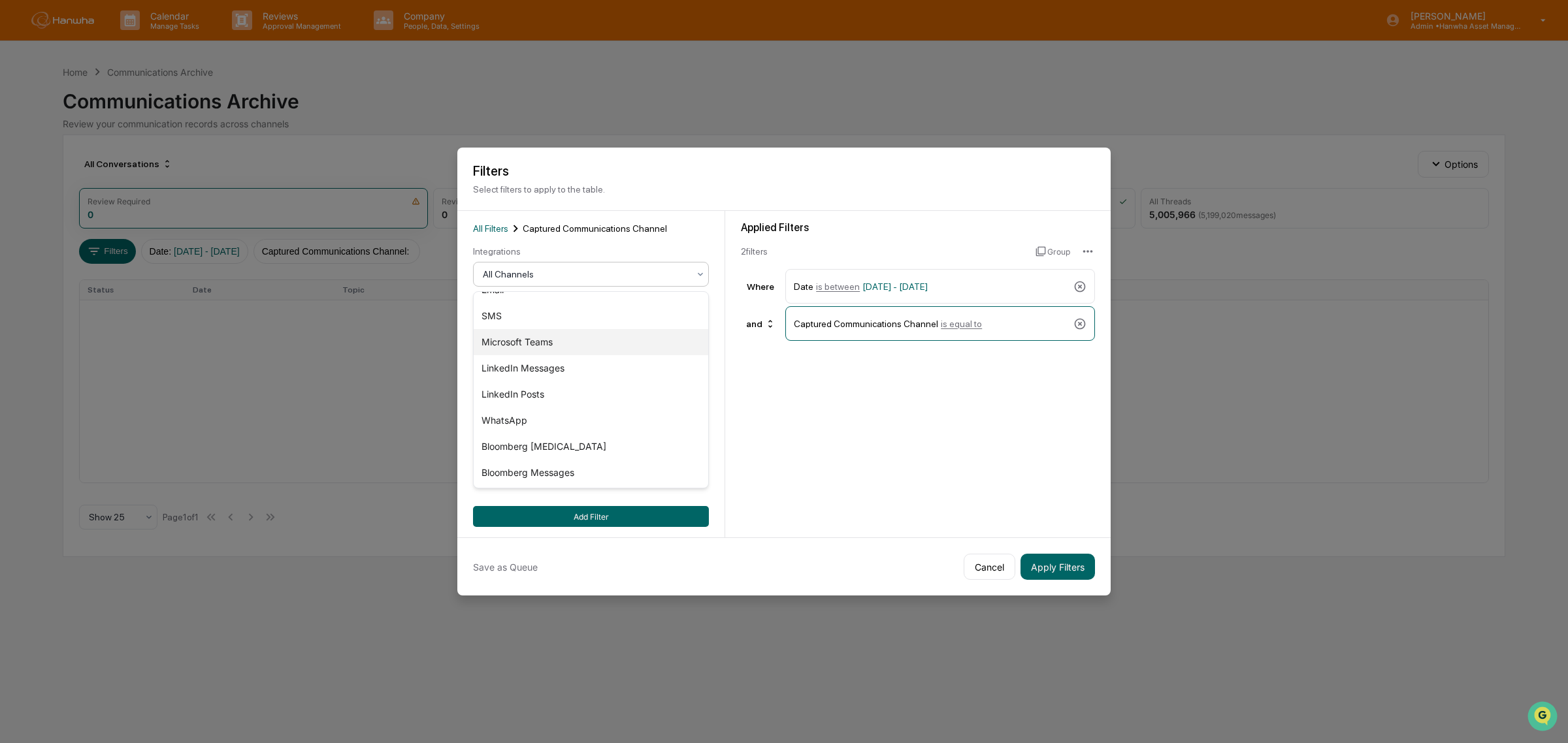
click at [555, 339] on div "Microsoft Teams" at bounding box center [591, 342] width 235 height 26
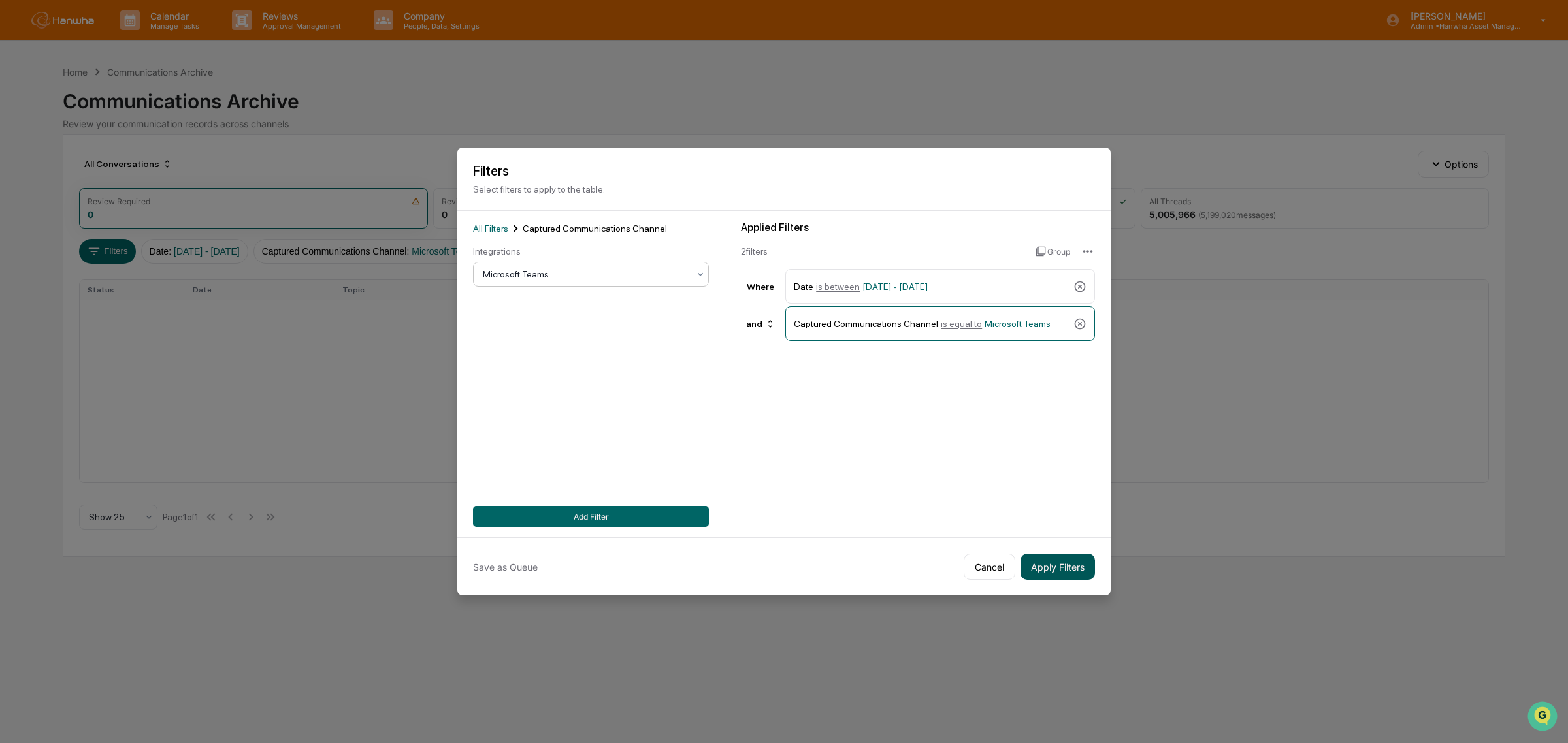
click at [1064, 568] on button "Apply Filters" at bounding box center [1058, 566] width 75 height 26
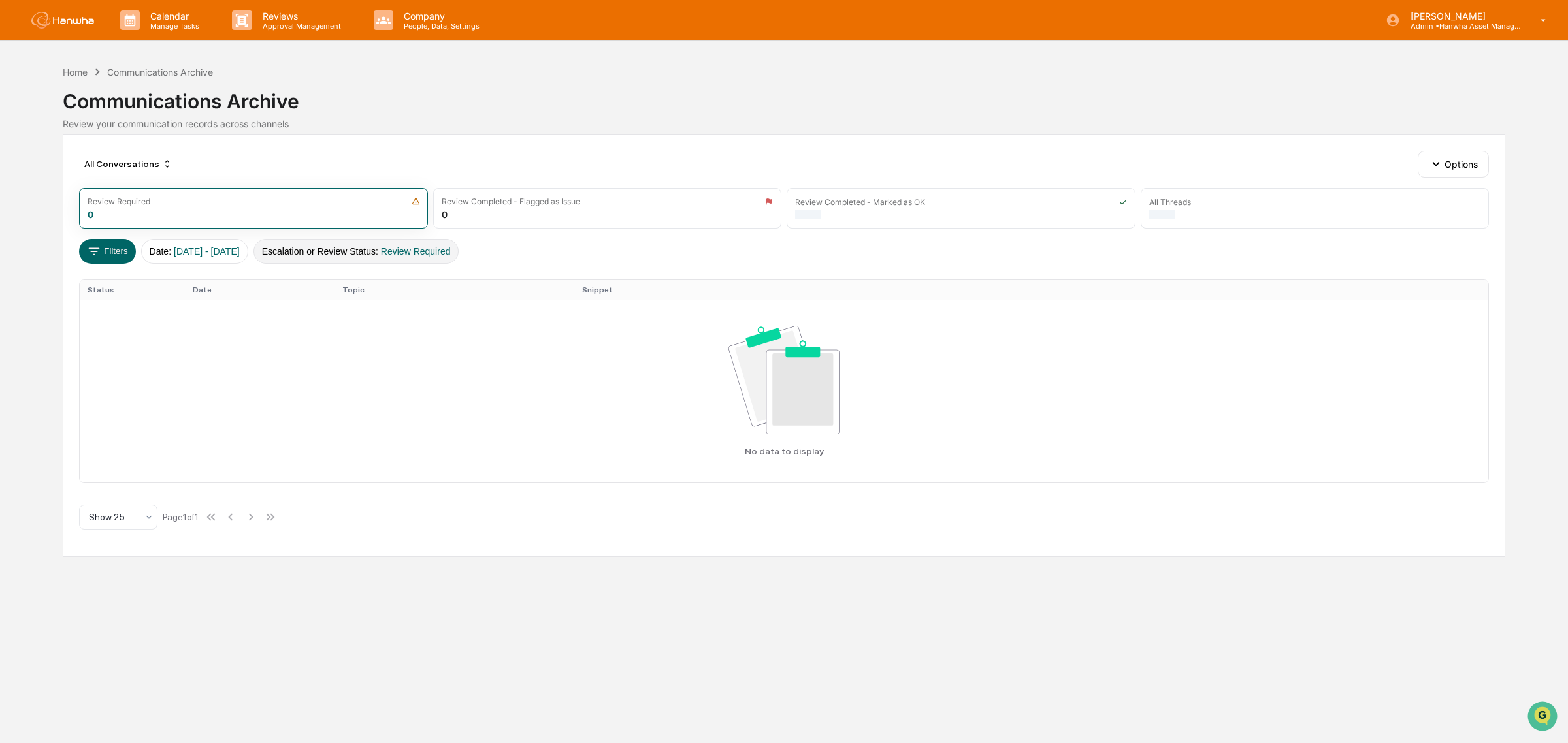
click at [397, 250] on button "Escalation or Review Status : Review Required" at bounding box center [357, 251] width 206 height 25
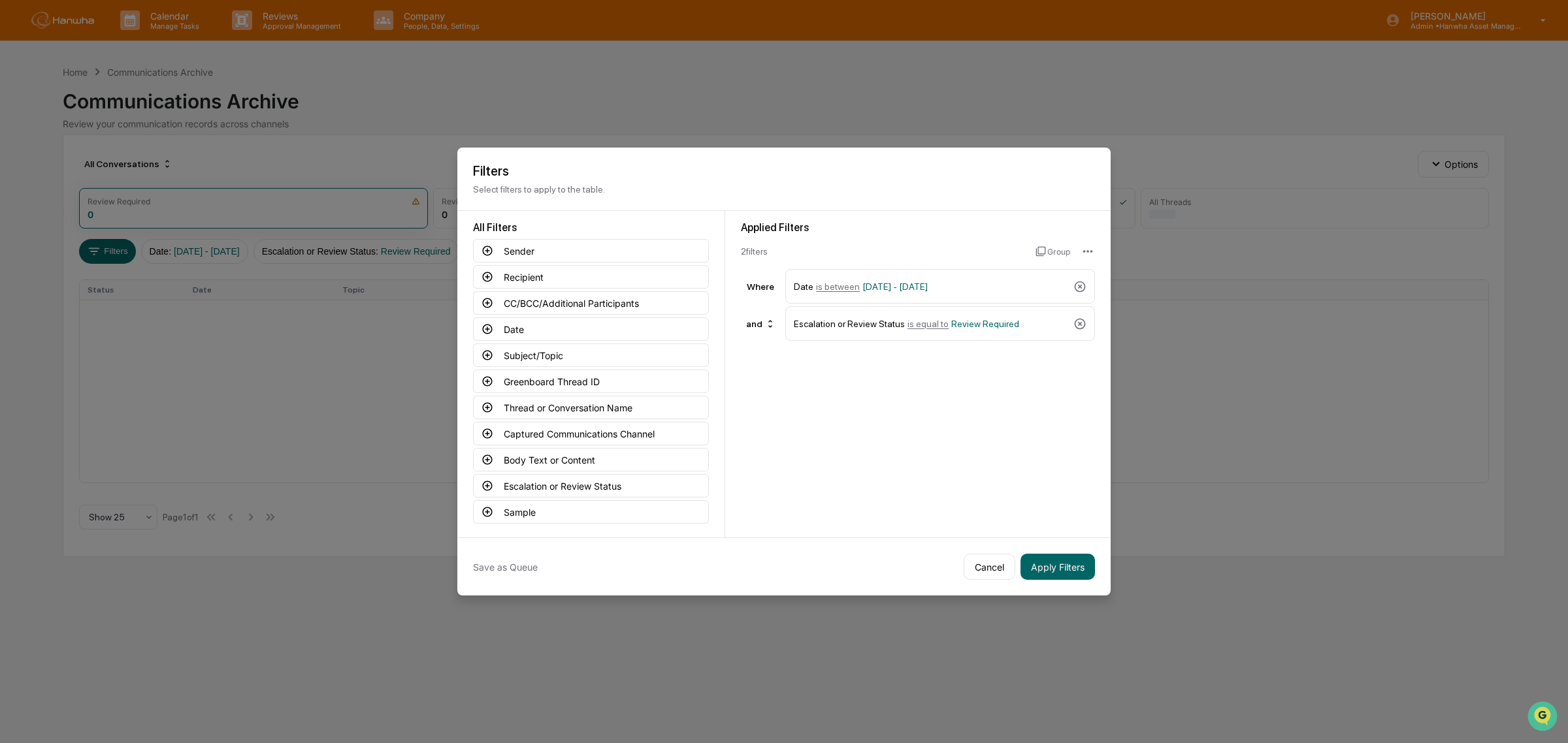
click at [1078, 322] on icon at bounding box center [1079, 323] width 13 height 13
click at [611, 424] on button "Captured Communications Channel" at bounding box center [591, 433] width 236 height 23
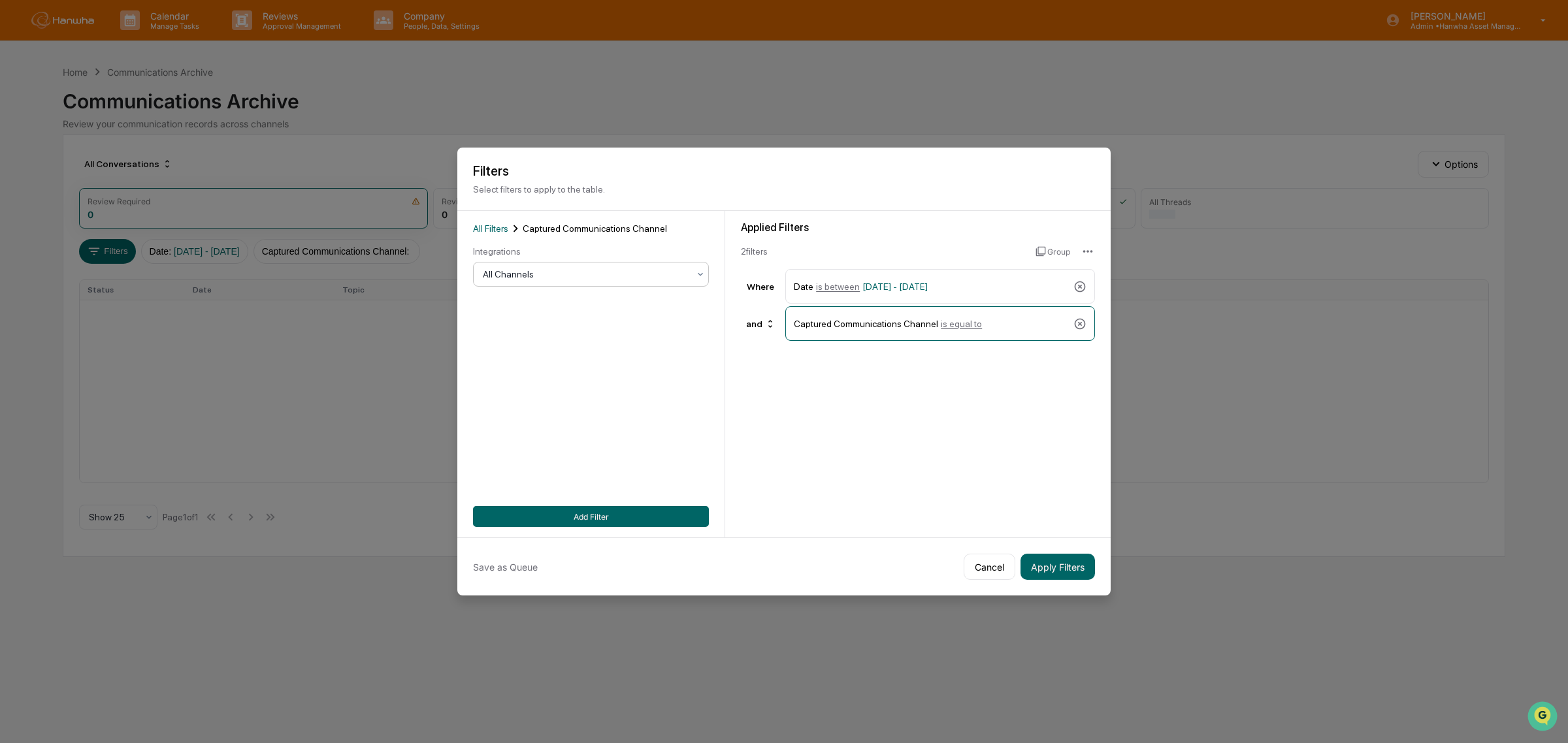
click at [522, 265] on div "All Channels" at bounding box center [591, 274] width 236 height 25
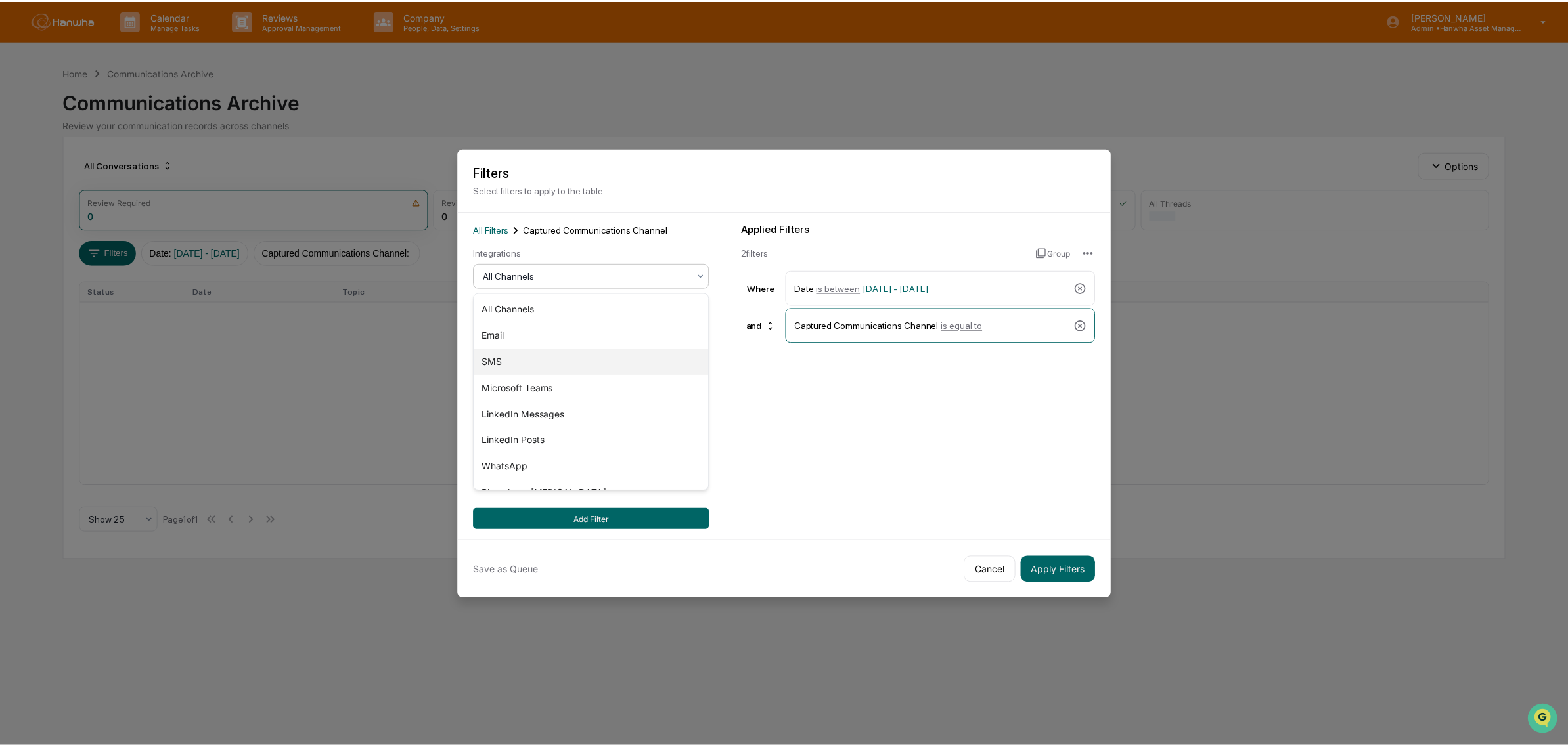
scroll to position [44, 0]
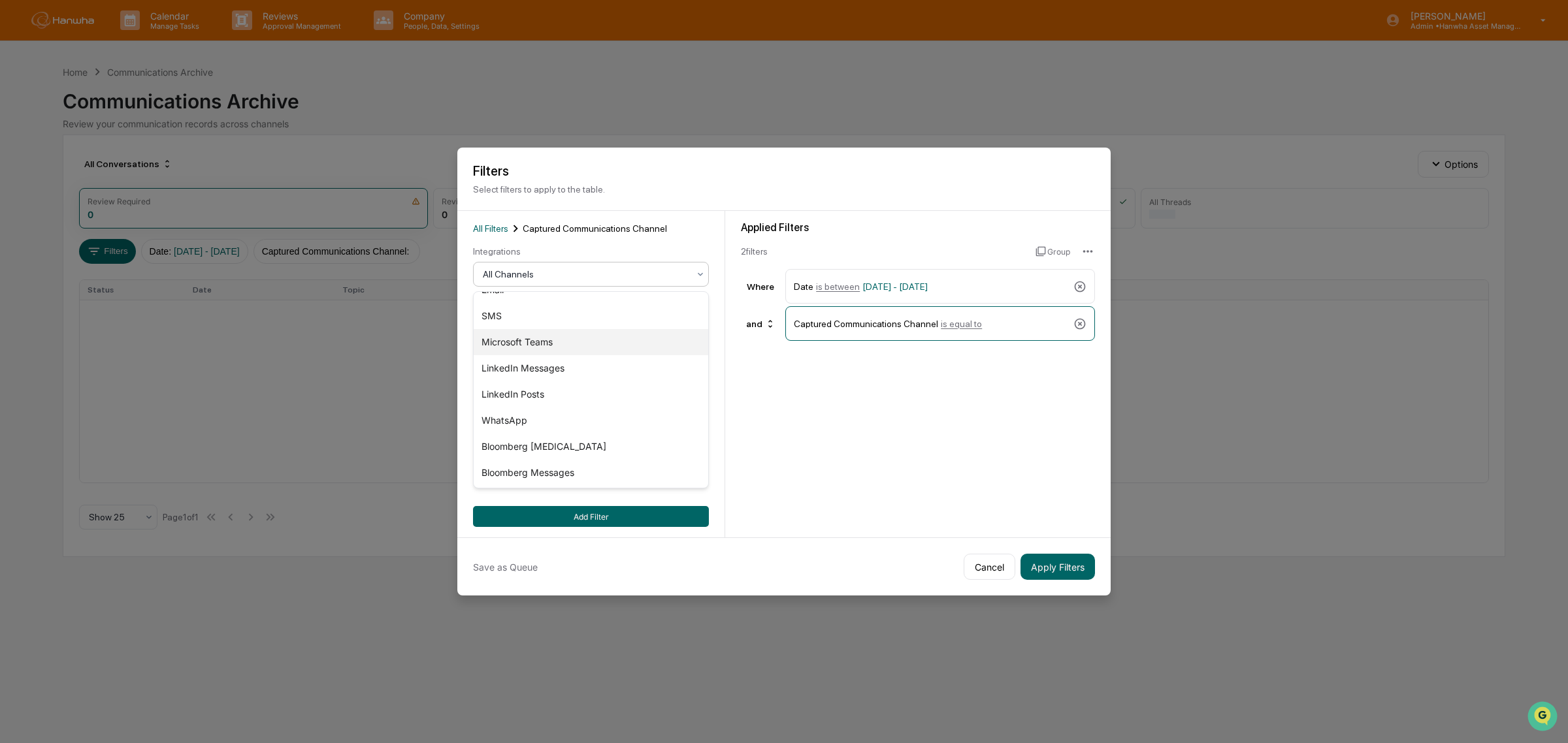
click at [539, 346] on div "Microsoft Teams" at bounding box center [591, 342] width 235 height 26
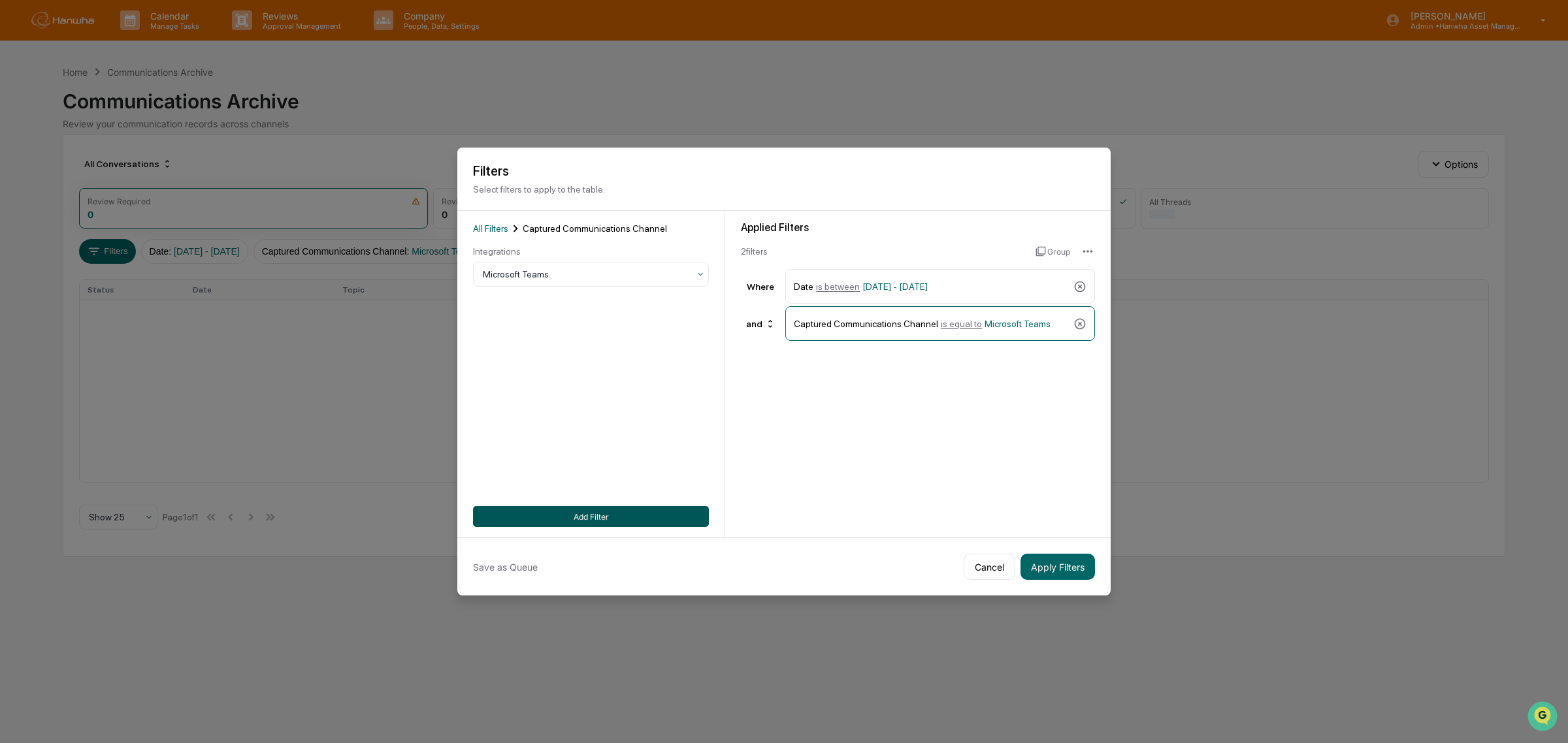
click at [593, 514] on button "Add Filter" at bounding box center [591, 516] width 236 height 21
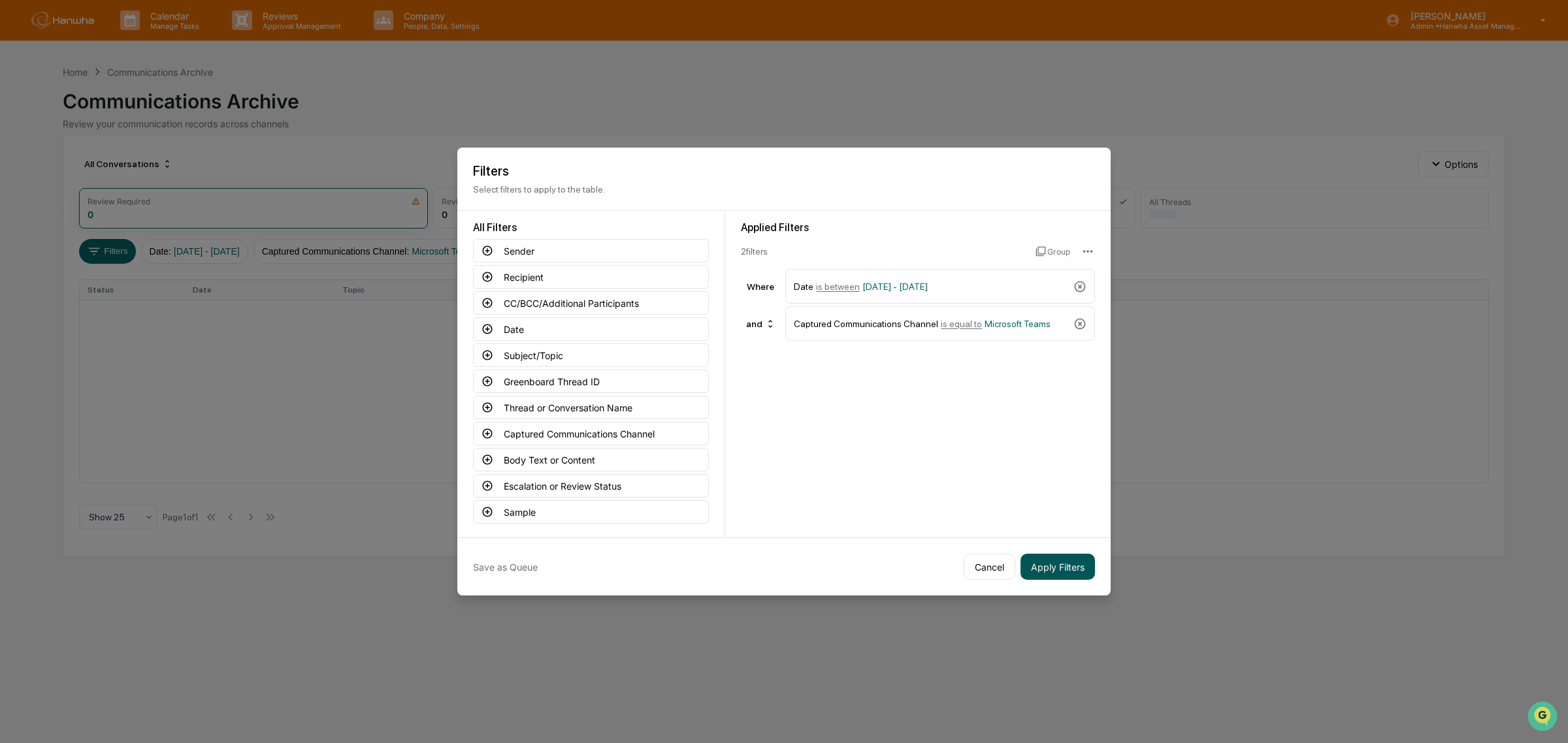
click at [1059, 565] on button "Apply Filters" at bounding box center [1058, 566] width 75 height 26
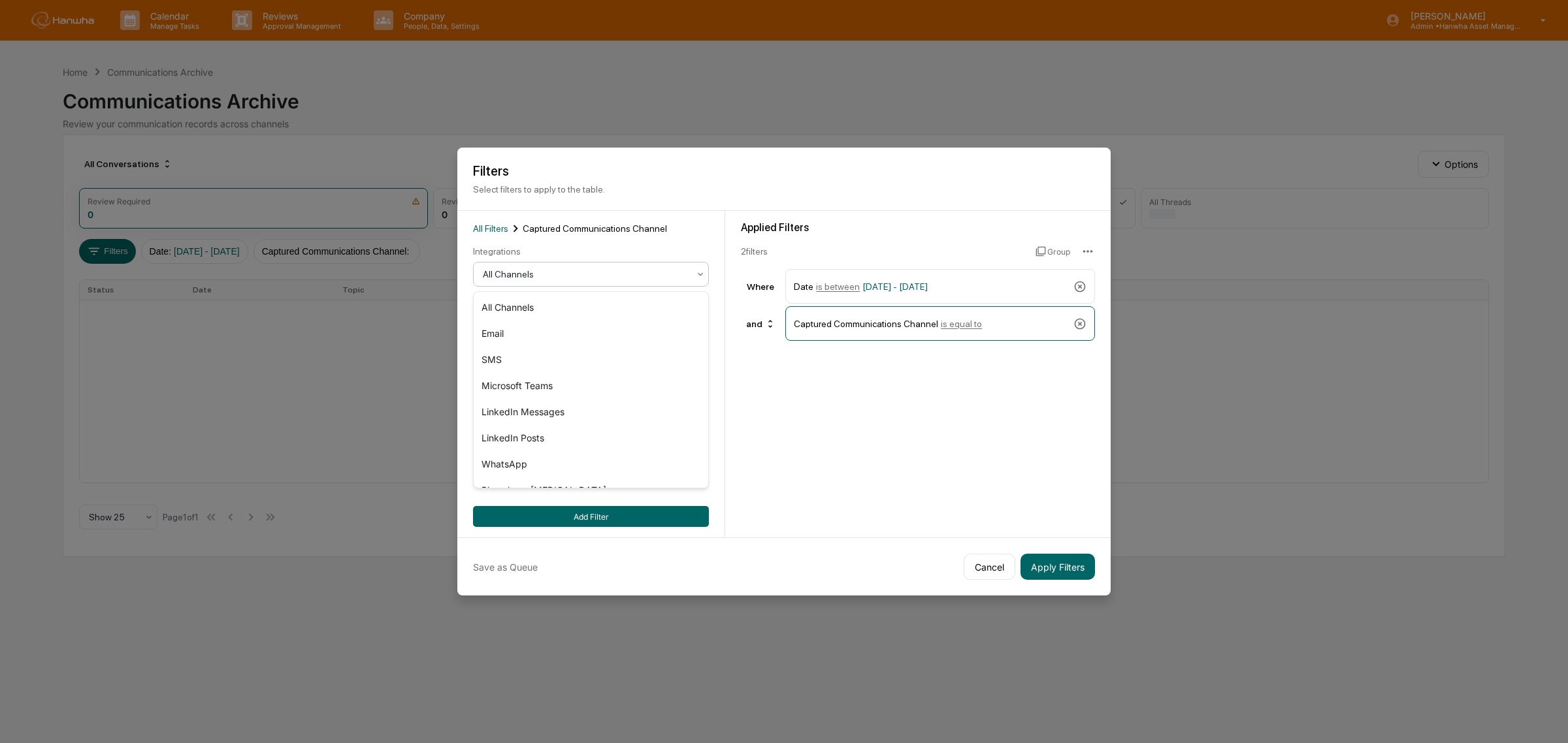
click at [586, 275] on div at bounding box center [586, 274] width 206 height 13
click at [621, 520] on button "Add Filter" at bounding box center [591, 516] width 236 height 21
click at [575, 272] on div at bounding box center [586, 274] width 206 height 13
click at [577, 389] on div "Microsoft Teams" at bounding box center [591, 386] width 235 height 26
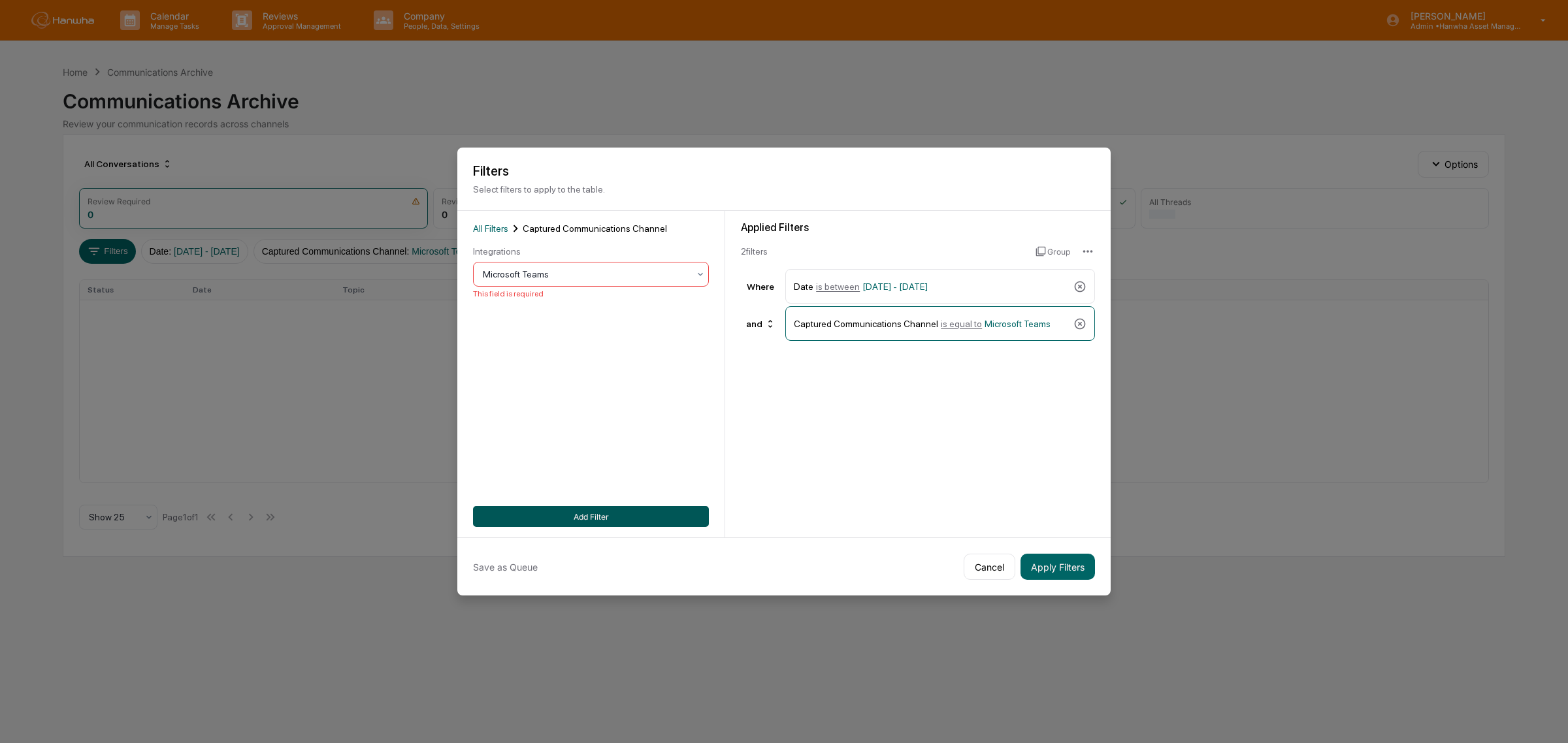
click at [601, 508] on button "Add Filter" at bounding box center [591, 516] width 236 height 21
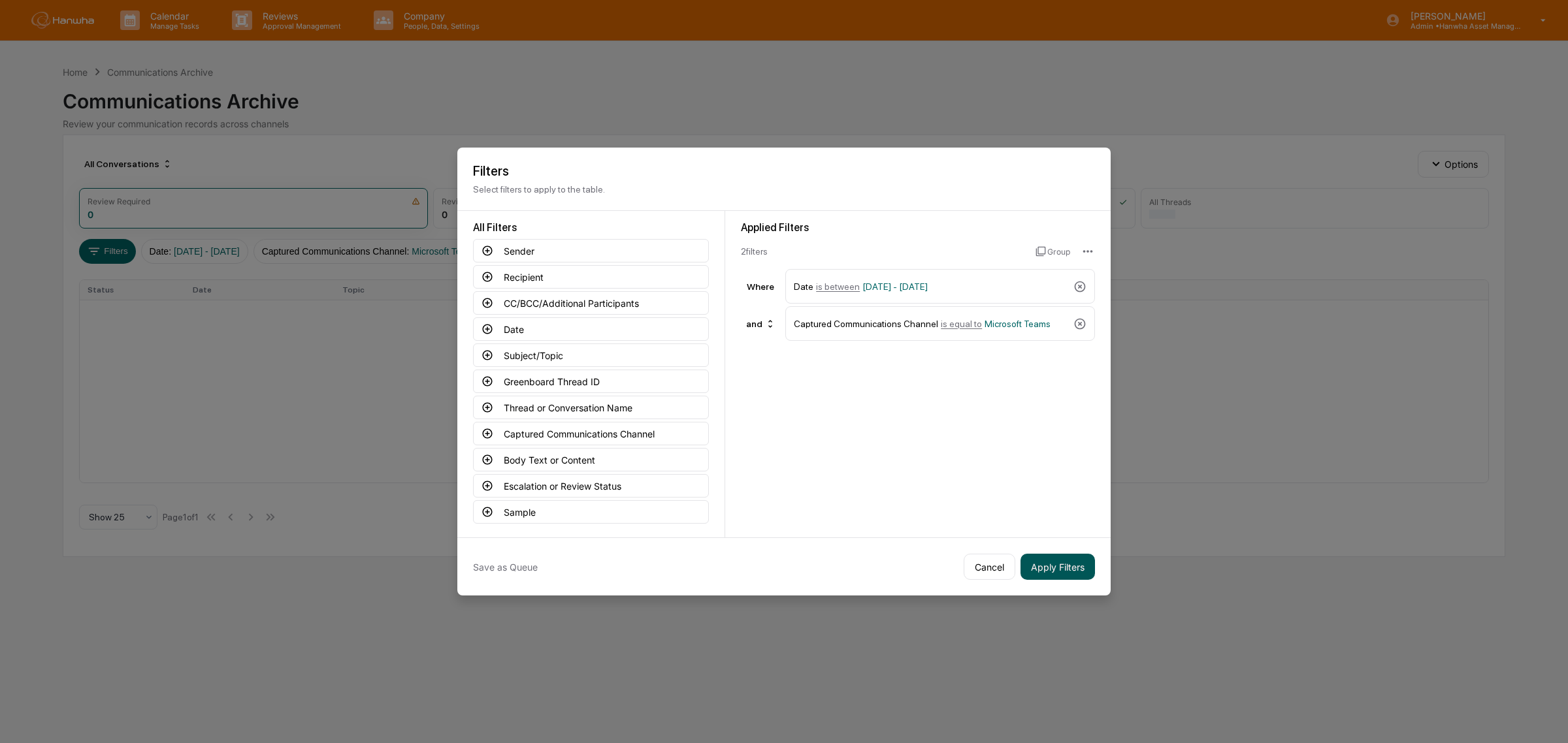
click at [1059, 562] on button "Apply Filters" at bounding box center [1058, 566] width 75 height 26
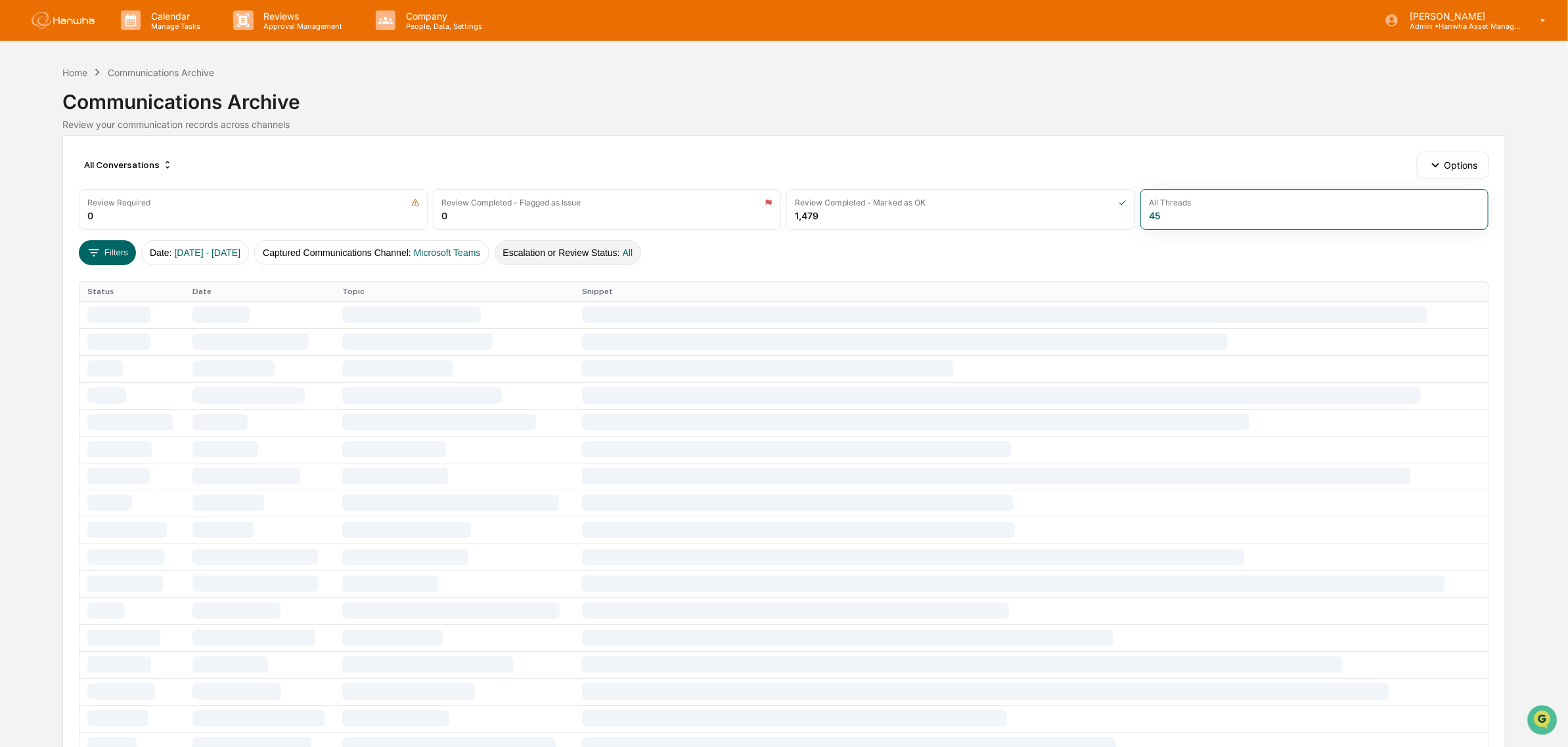
click at [614, 250] on button "Escalation or Review Status : All" at bounding box center [568, 252] width 147 height 25
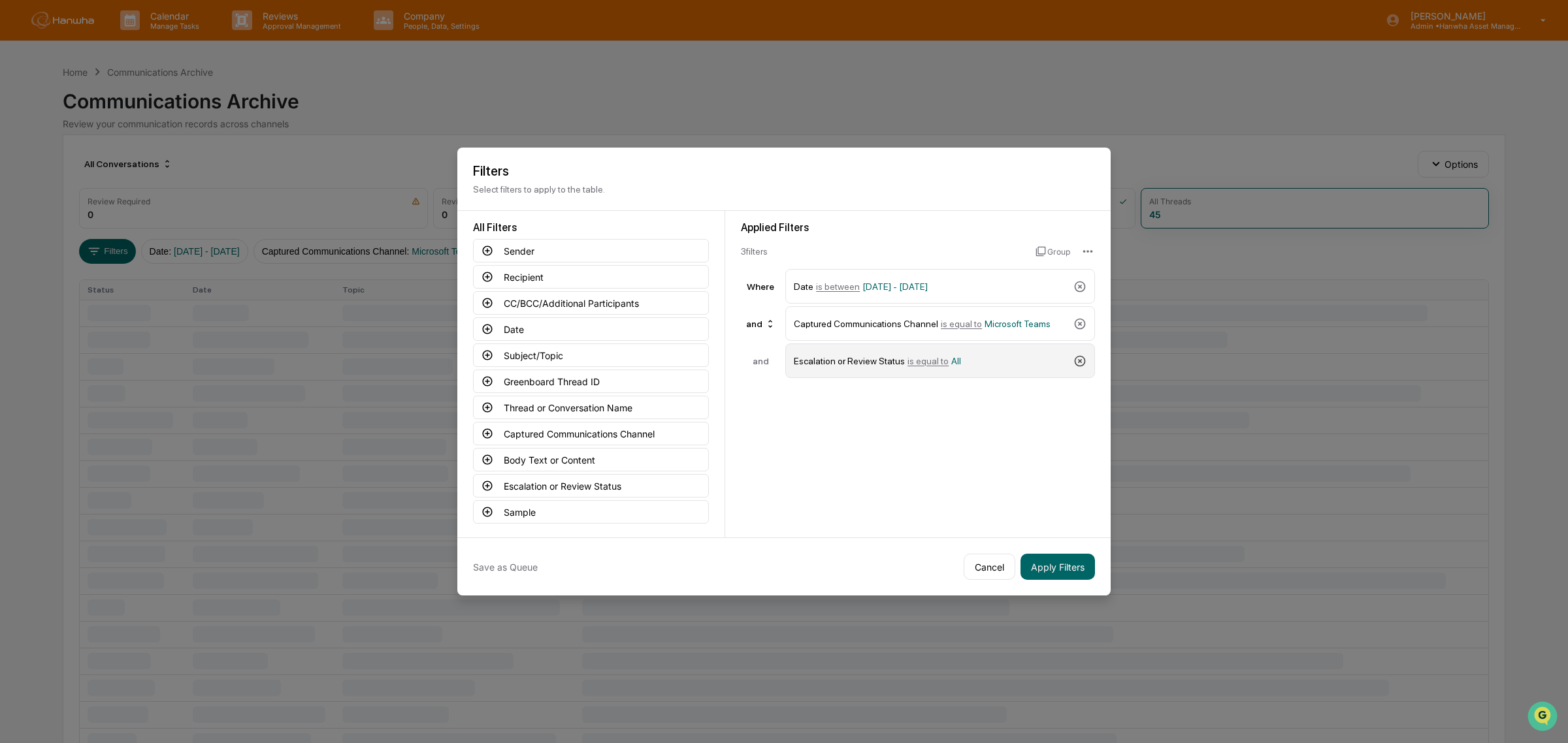
click at [1075, 359] on icon at bounding box center [1079, 360] width 11 height 11
click at [1062, 570] on button "Apply Filters" at bounding box center [1058, 566] width 75 height 26
